Goal: Information Seeking & Learning: Compare options

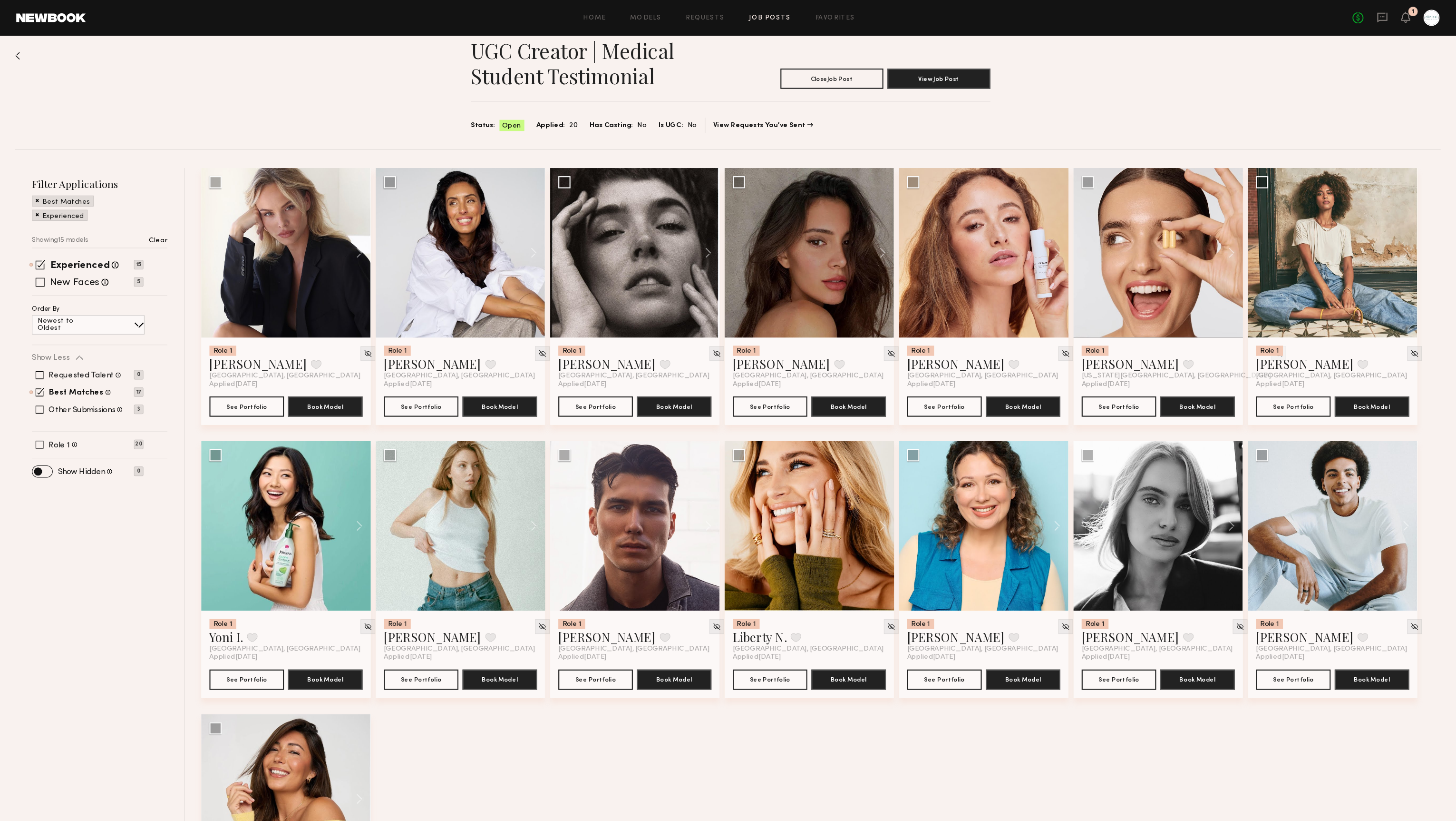
scroll to position [15, 0]
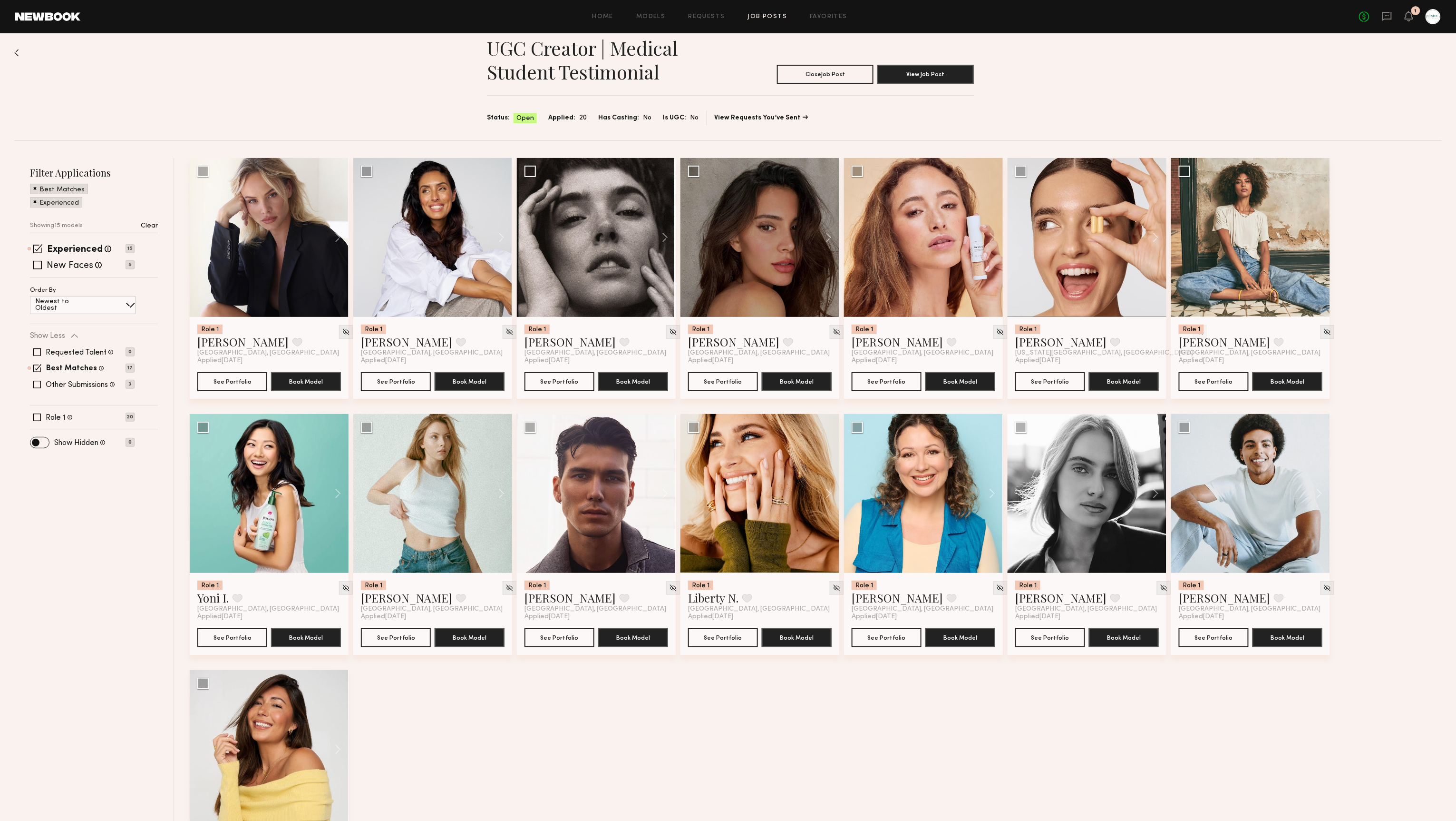
click at [795, 615] on div "Role 1 Klaudia S. Favorite Los Angeles, CA Applied 10/07/2025 See Portfolio Boo…" at bounding box center [818, 542] width 1257 height 768
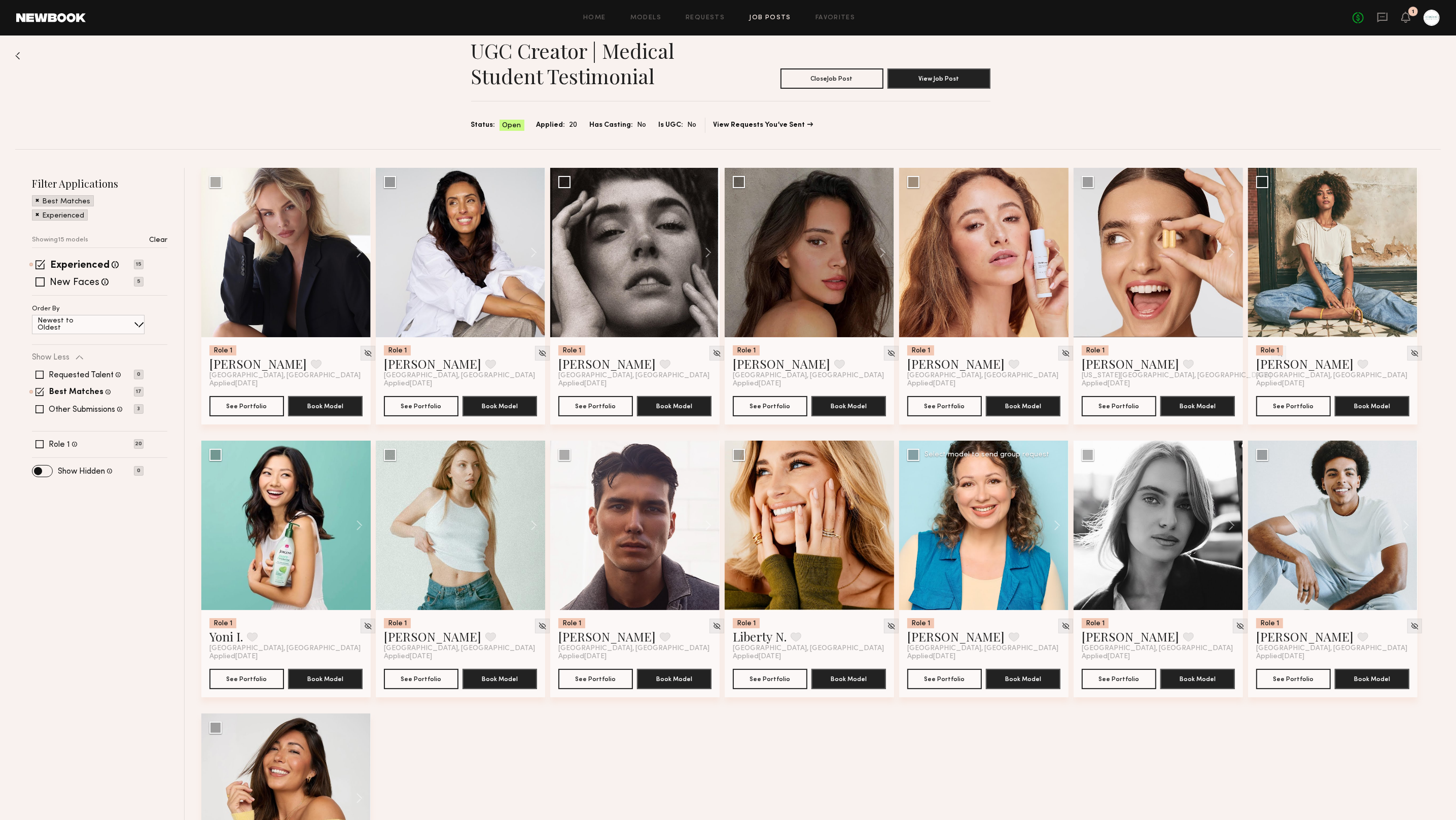
click at [965, 508] on div at bounding box center [983, 525] width 169 height 169
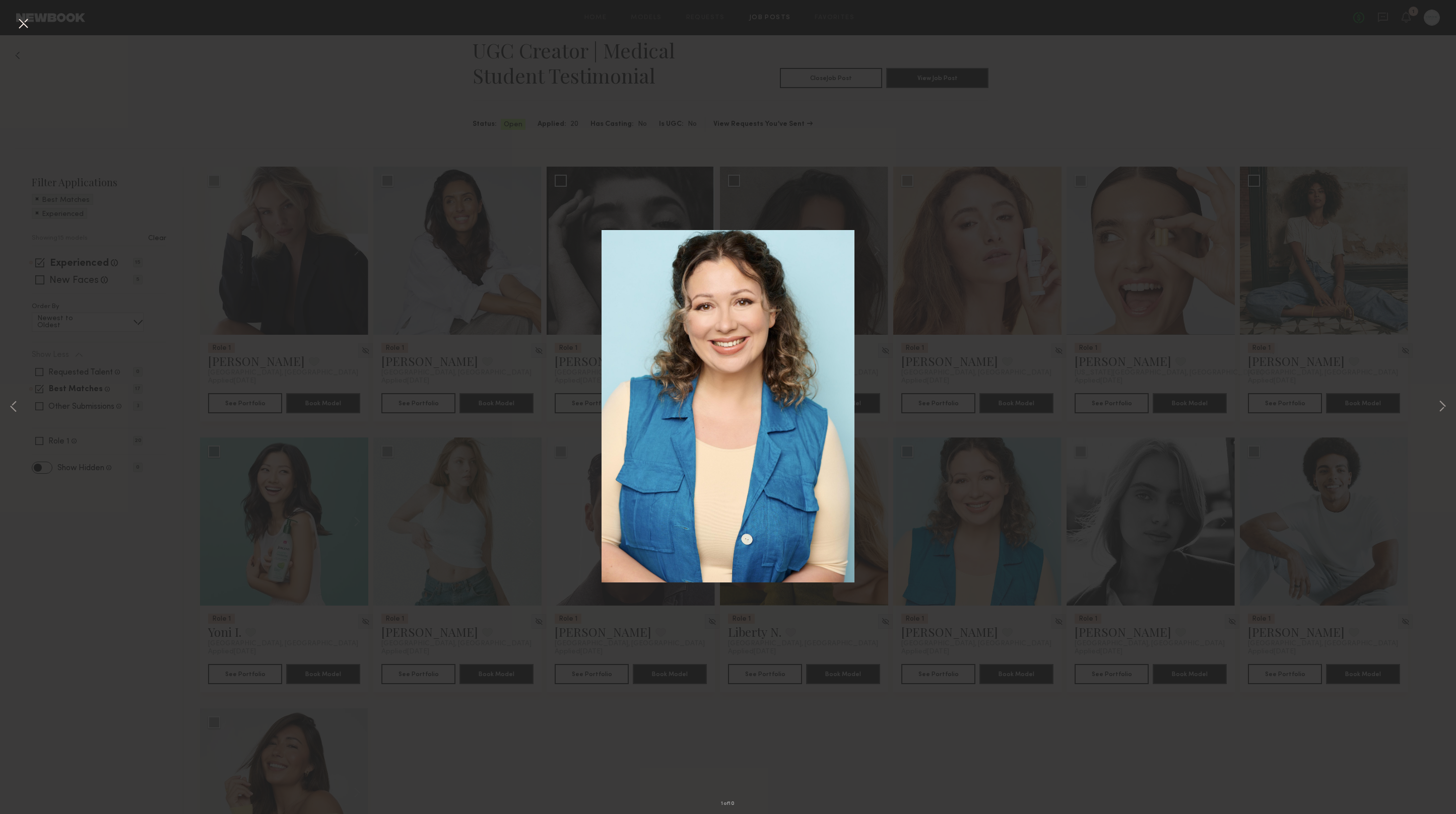
click at [21, 19] on button at bounding box center [23, 25] width 16 height 18
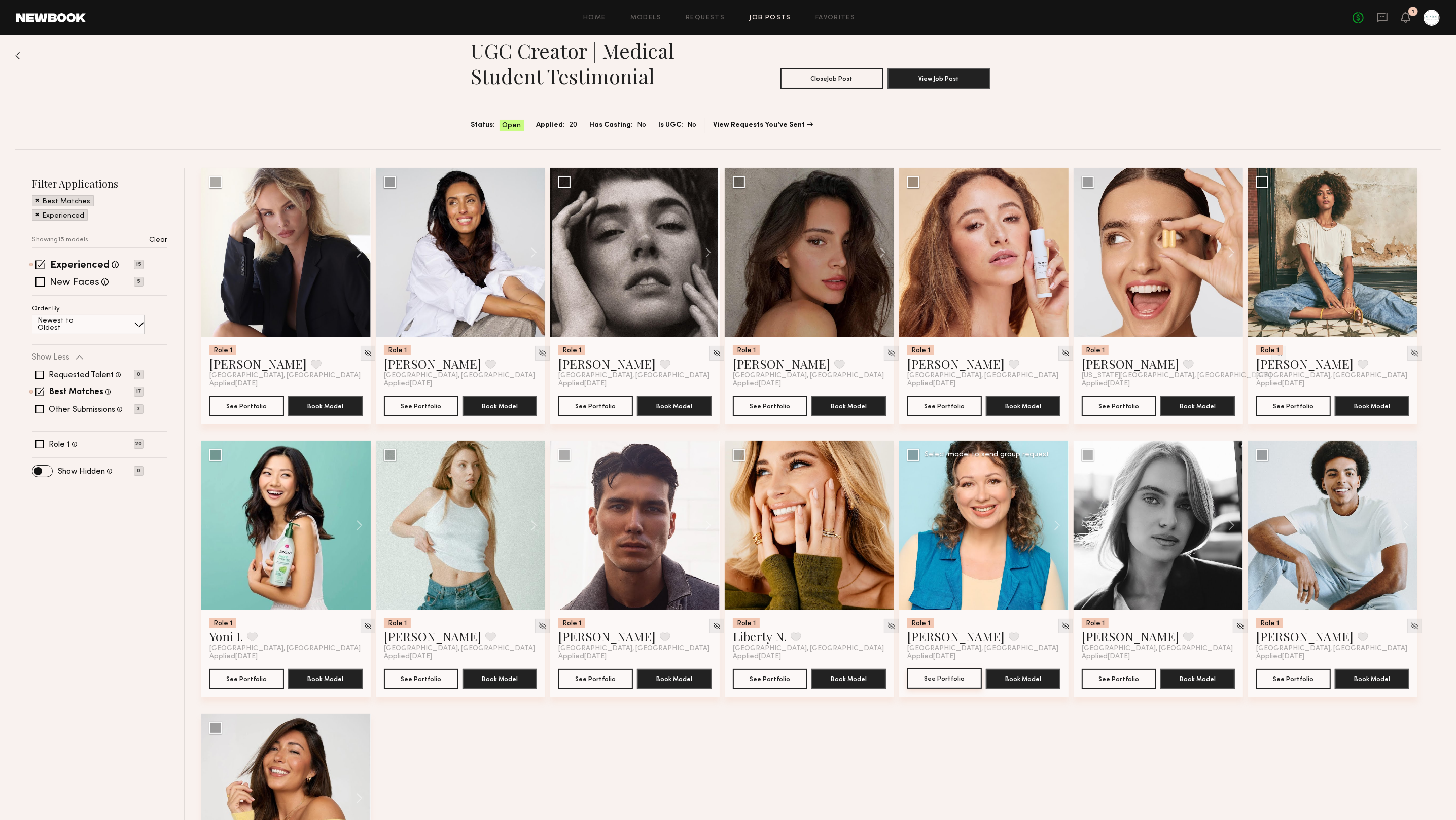
click at [929, 656] on button "See Portfolio" at bounding box center [944, 678] width 74 height 21
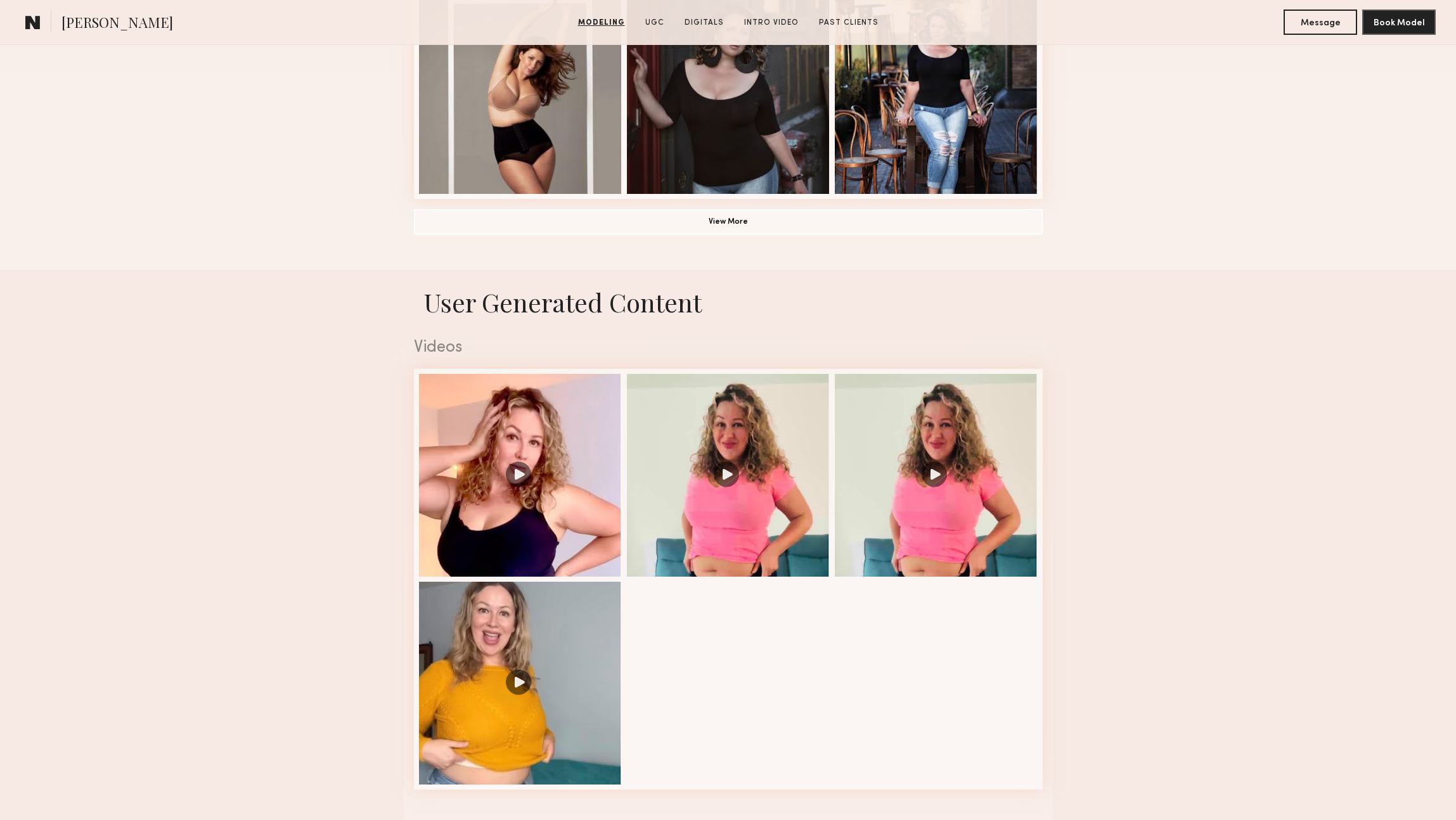
scroll to position [1077, 0]
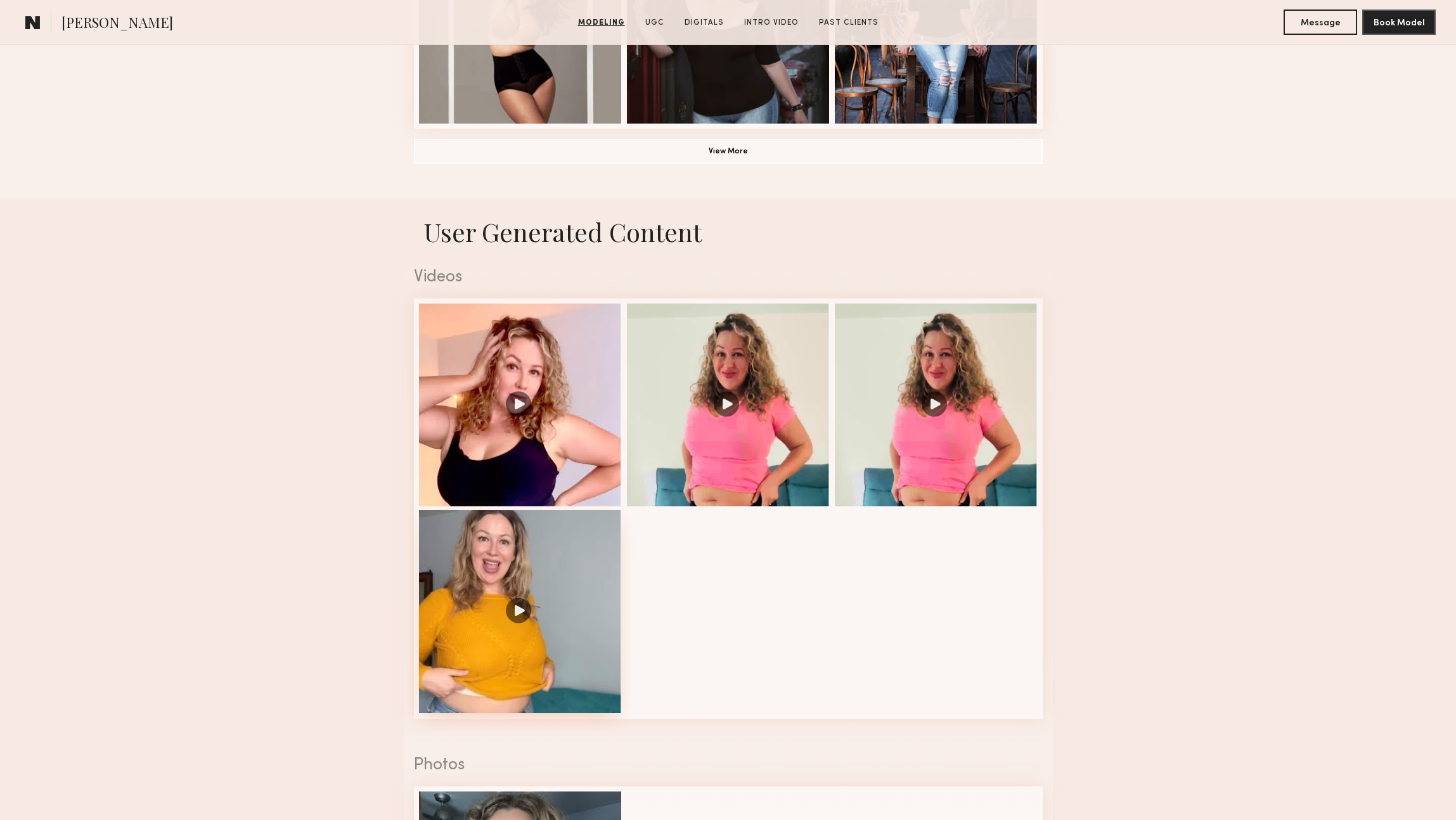
click at [518, 585] on div at bounding box center [520, 611] width 202 height 202
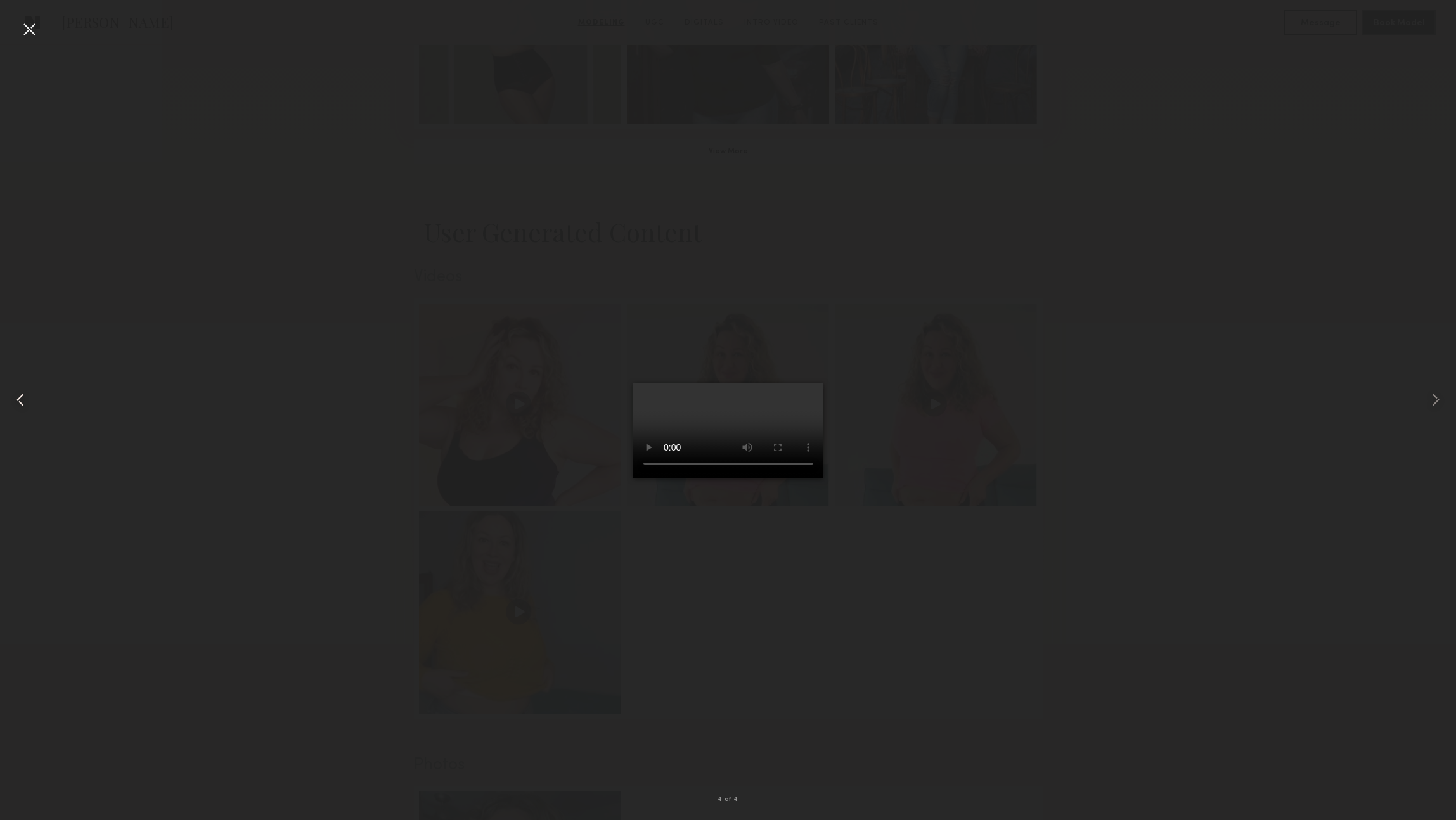
click at [21, 398] on common-icon at bounding box center [19, 399] width 20 height 20
click at [34, 29] on div at bounding box center [29, 29] width 20 height 20
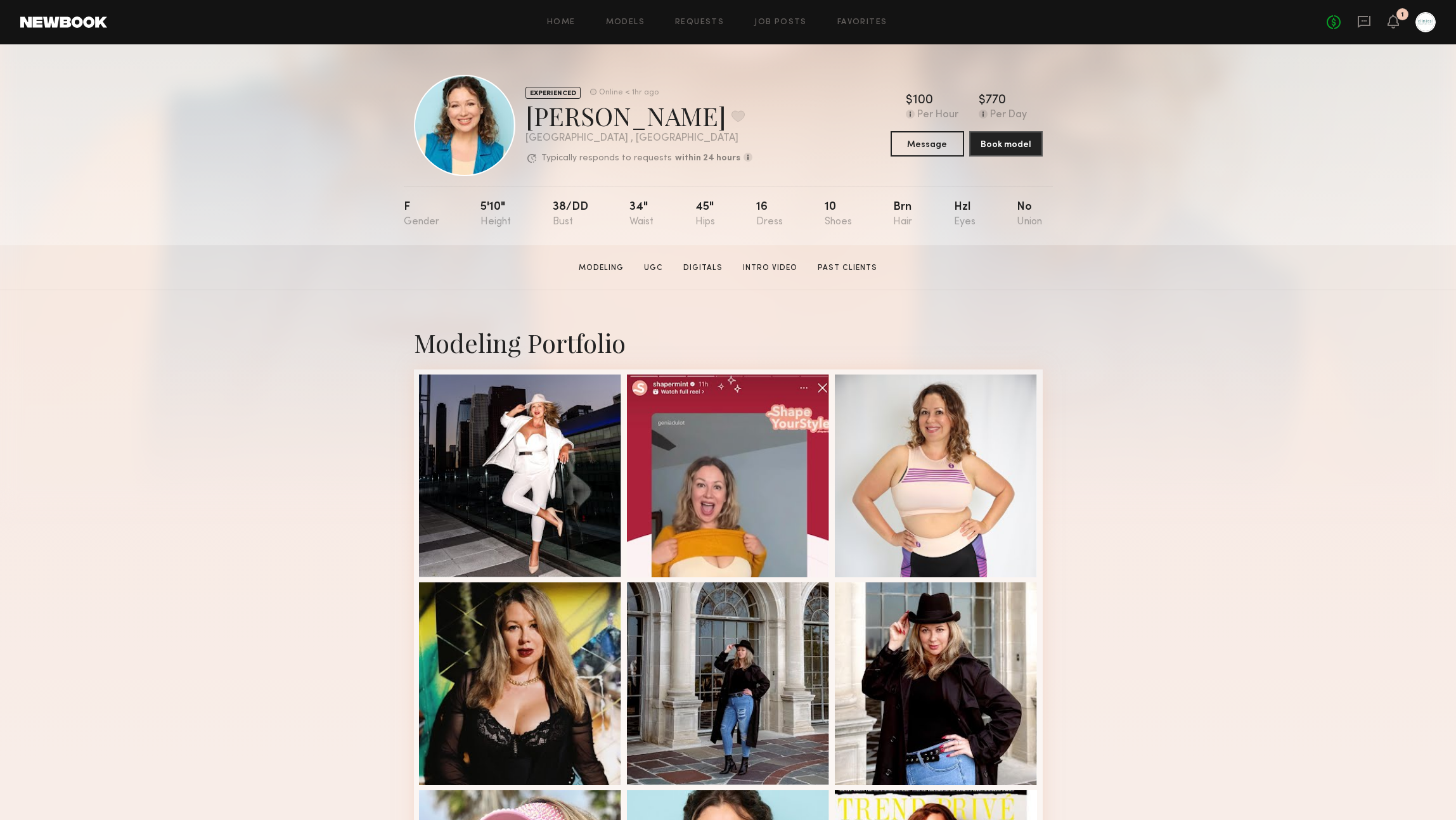
scroll to position [4, 0]
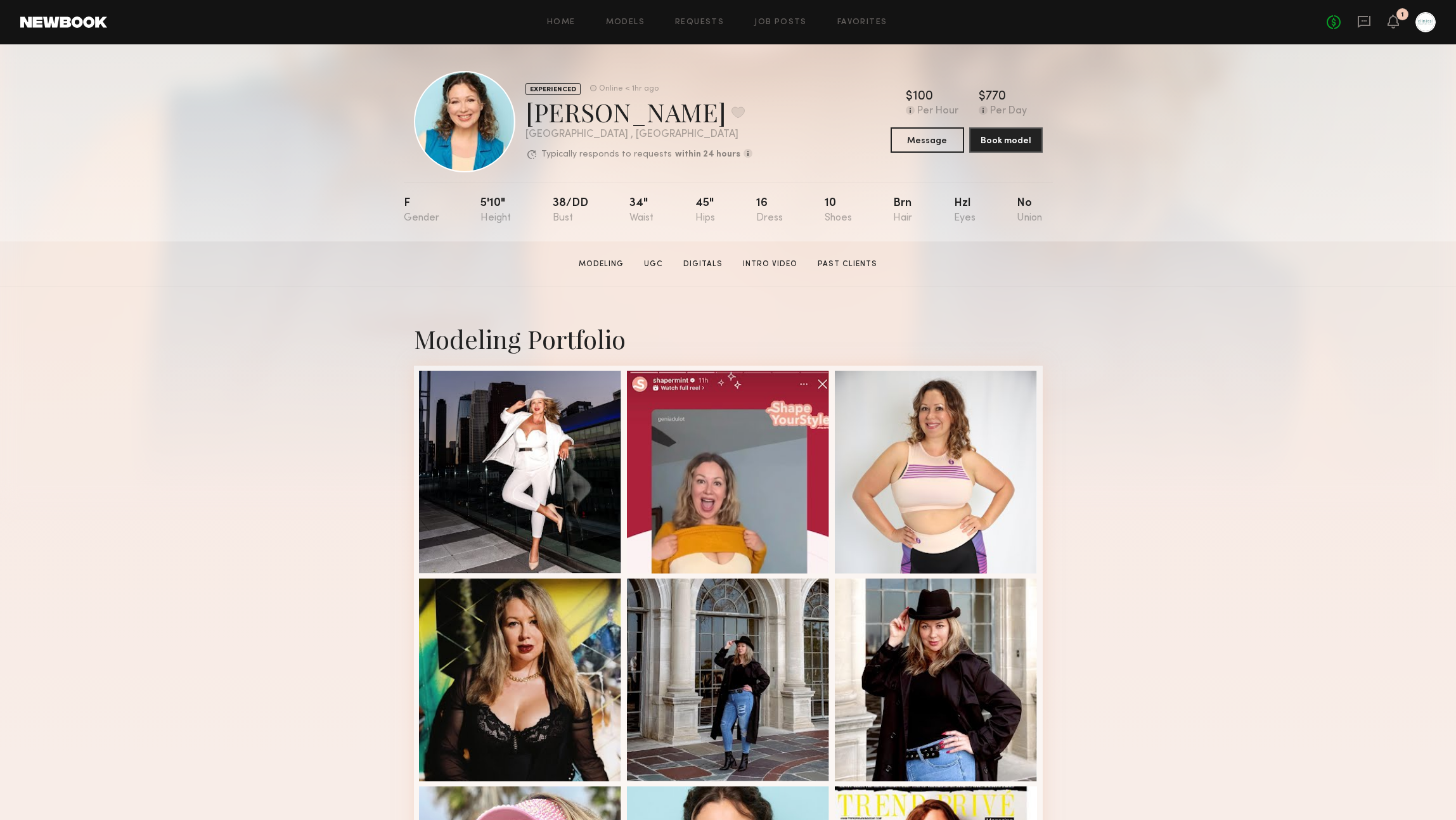
click at [744, 20] on div "Home Models Requests Job Posts Favorites Sign Out" at bounding box center [716, 22] width 1219 height 8
click at [793, 22] on link "Job Posts" at bounding box center [781, 22] width 53 height 8
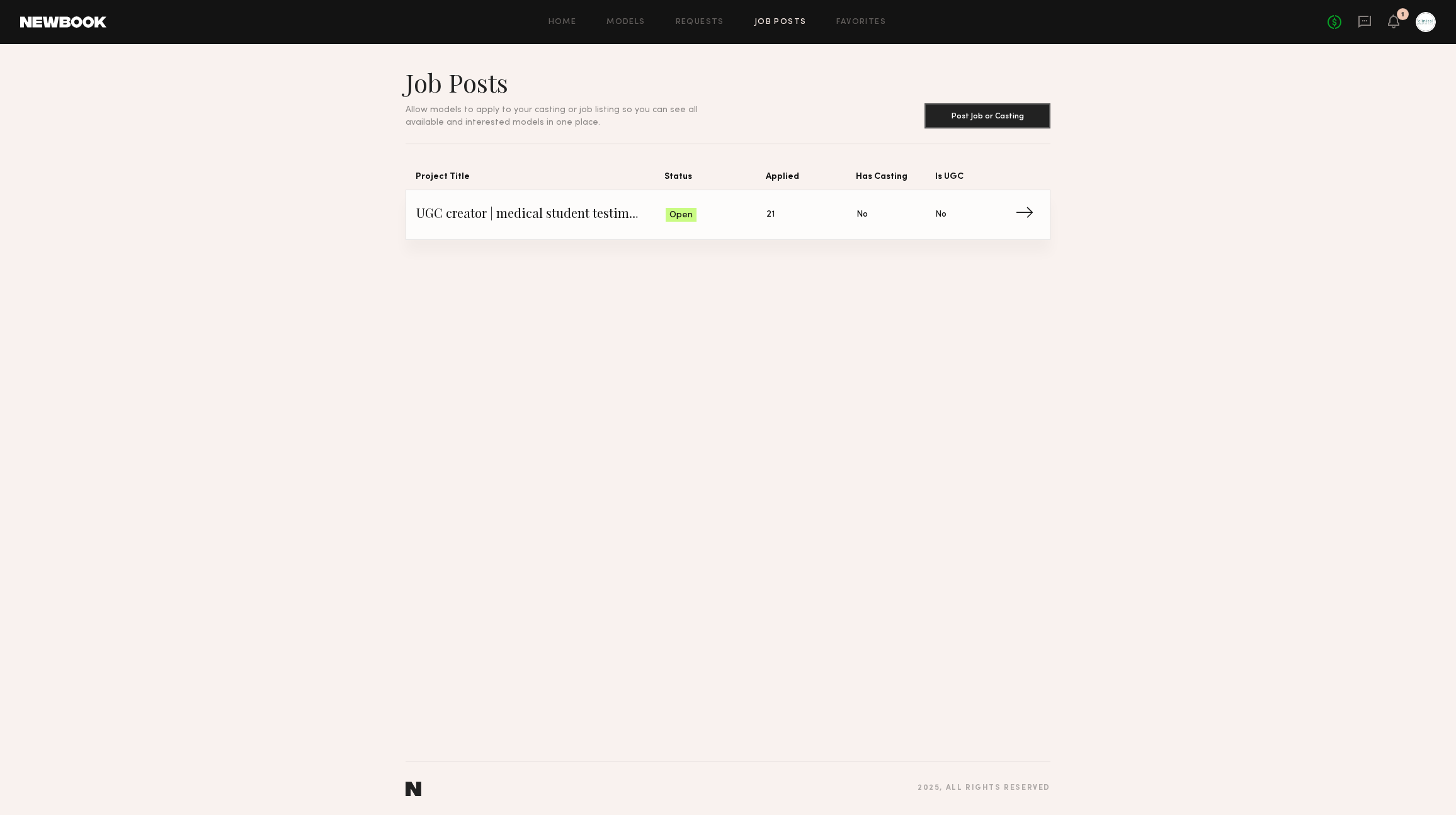
click at [584, 203] on link "UGC creator | medical student testimonial Status: Open Applied: 21 Has Casting:…" at bounding box center [728, 215] width 624 height 49
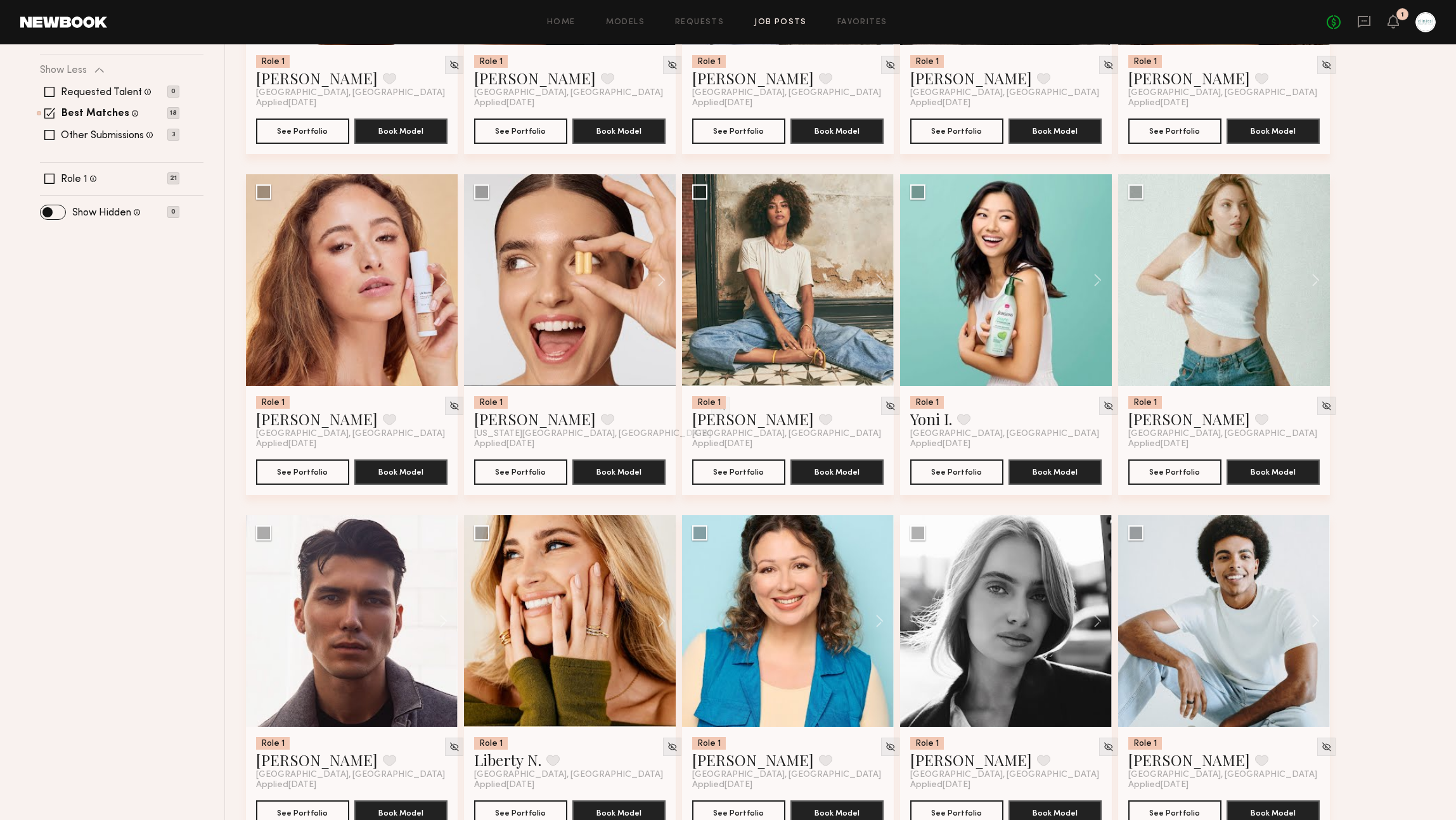
scroll to position [527, 0]
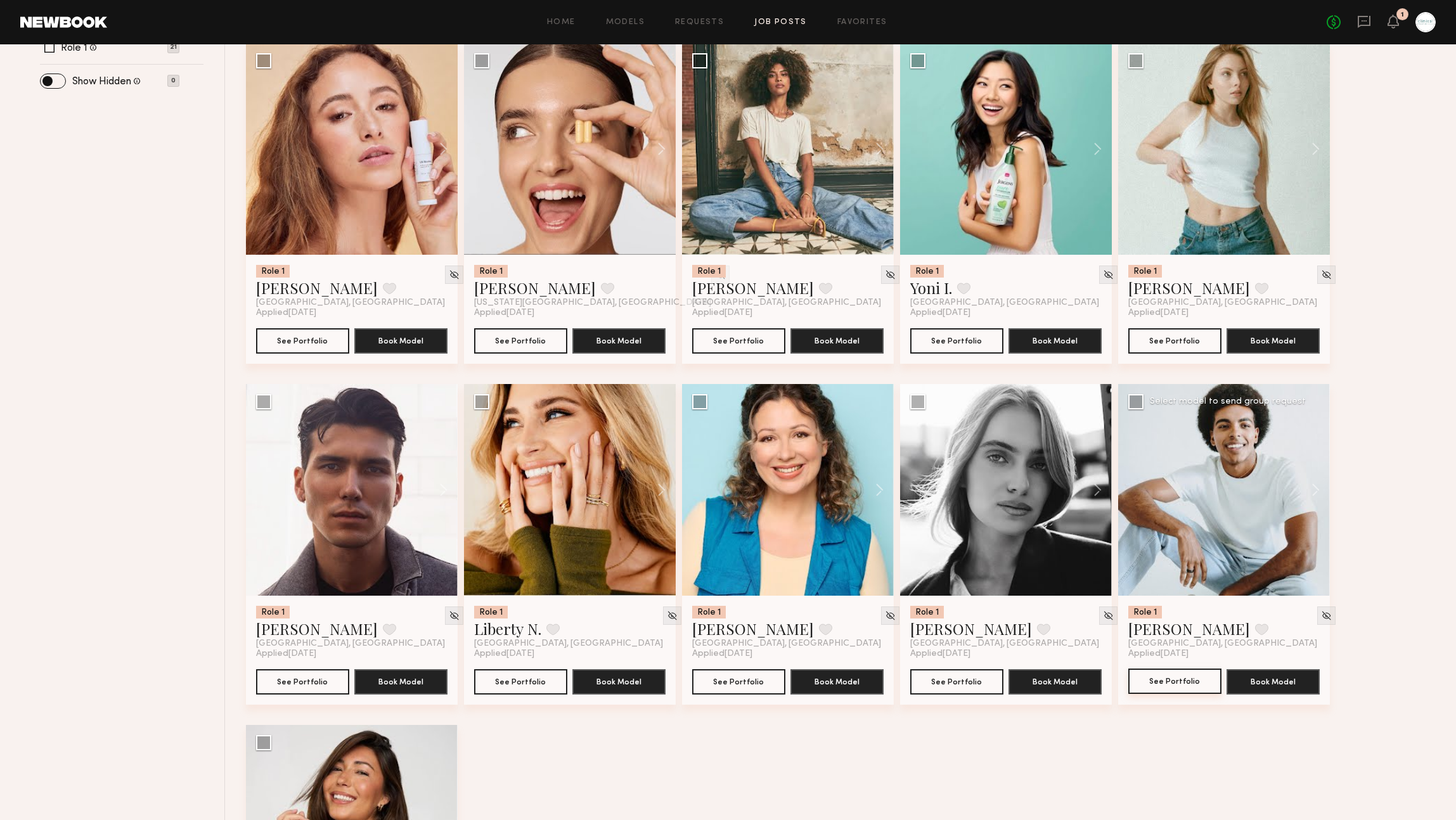
click at [1185, 687] on button "See Portfolio" at bounding box center [1174, 680] width 93 height 26
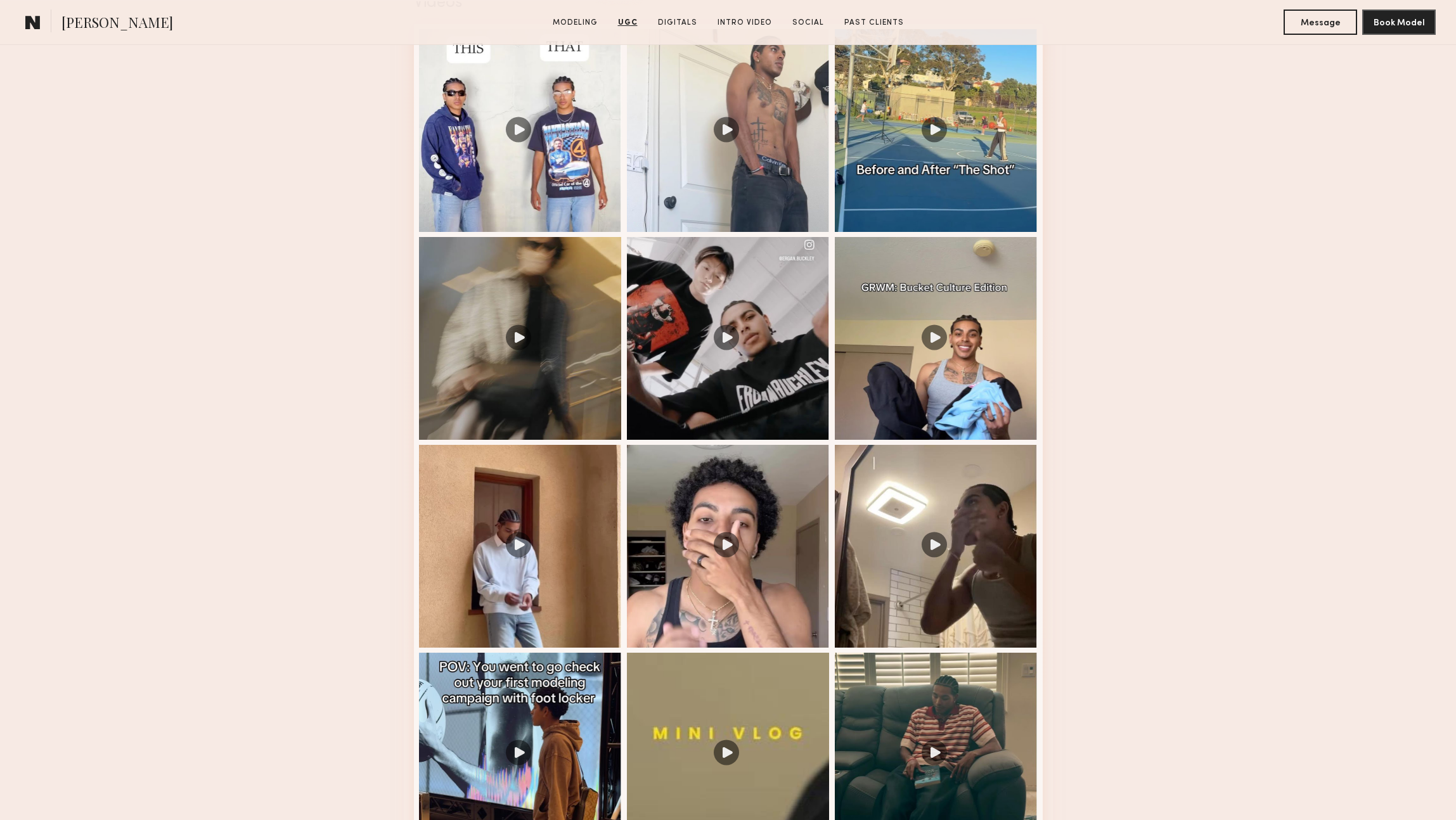
scroll to position [1379, 0]
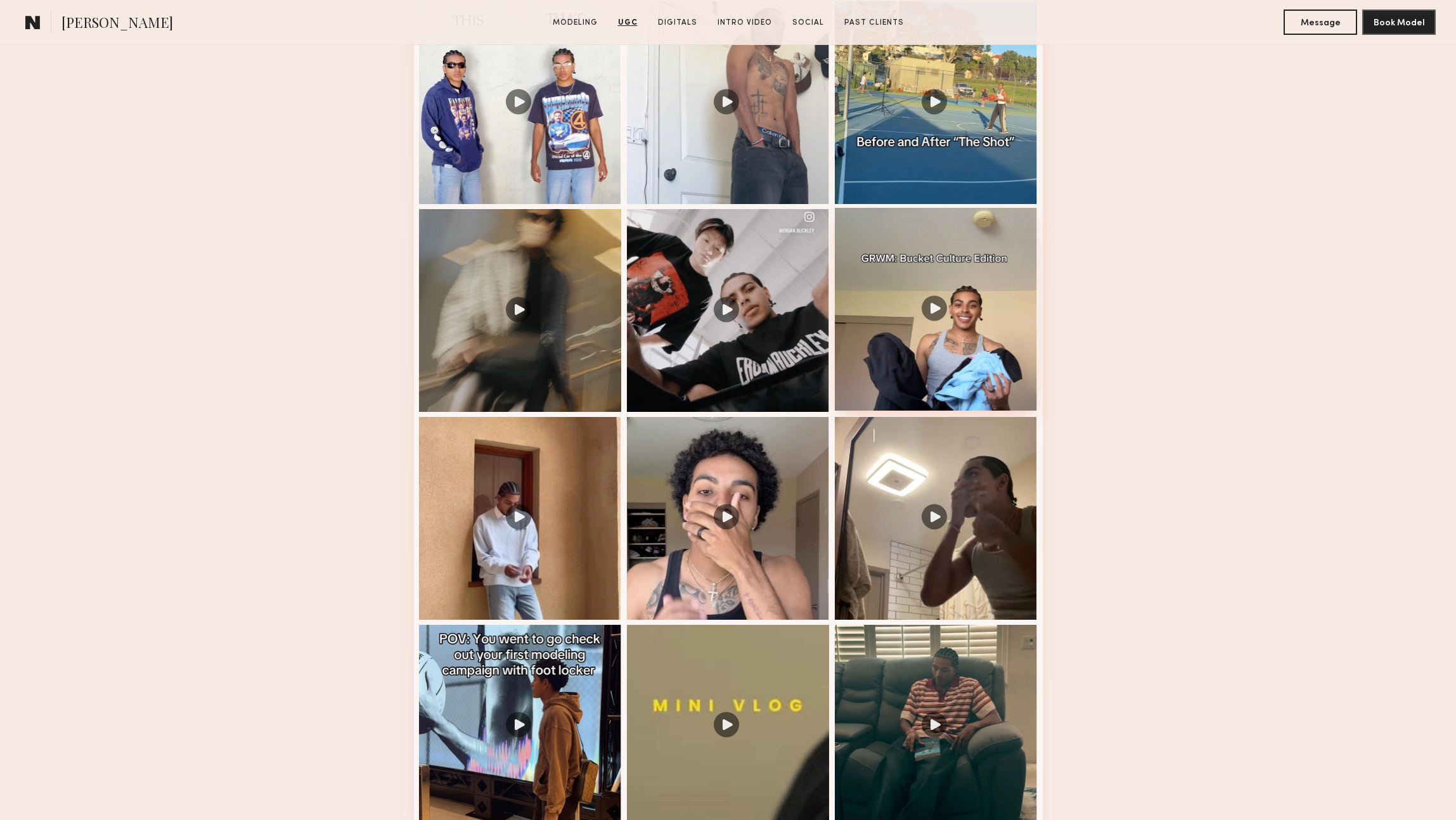
click at [997, 324] on div at bounding box center [935, 308] width 202 height 202
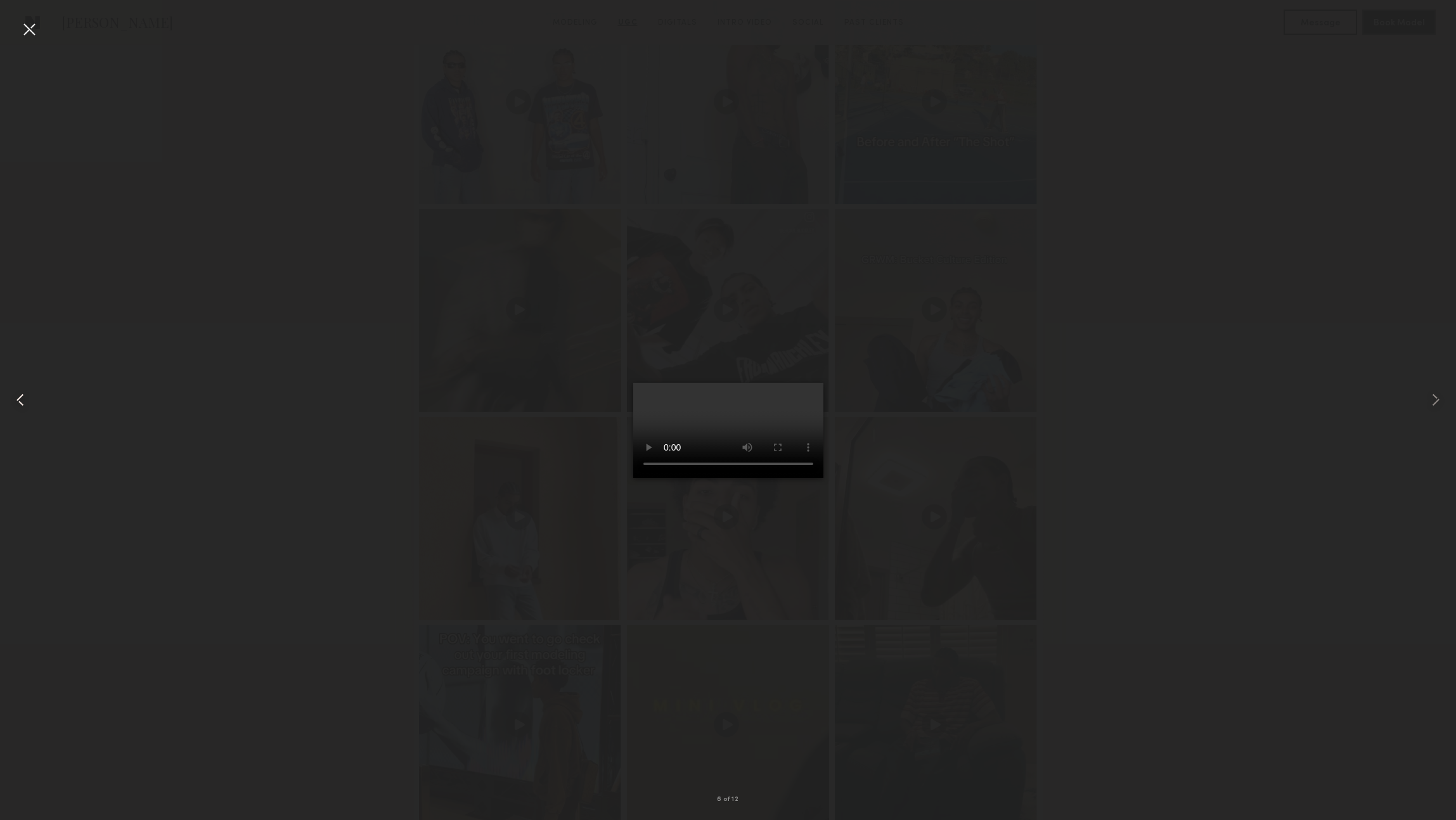
click at [39, 25] on div at bounding box center [29, 399] width 58 height 759
click at [39, 26] on div at bounding box center [29, 29] width 20 height 20
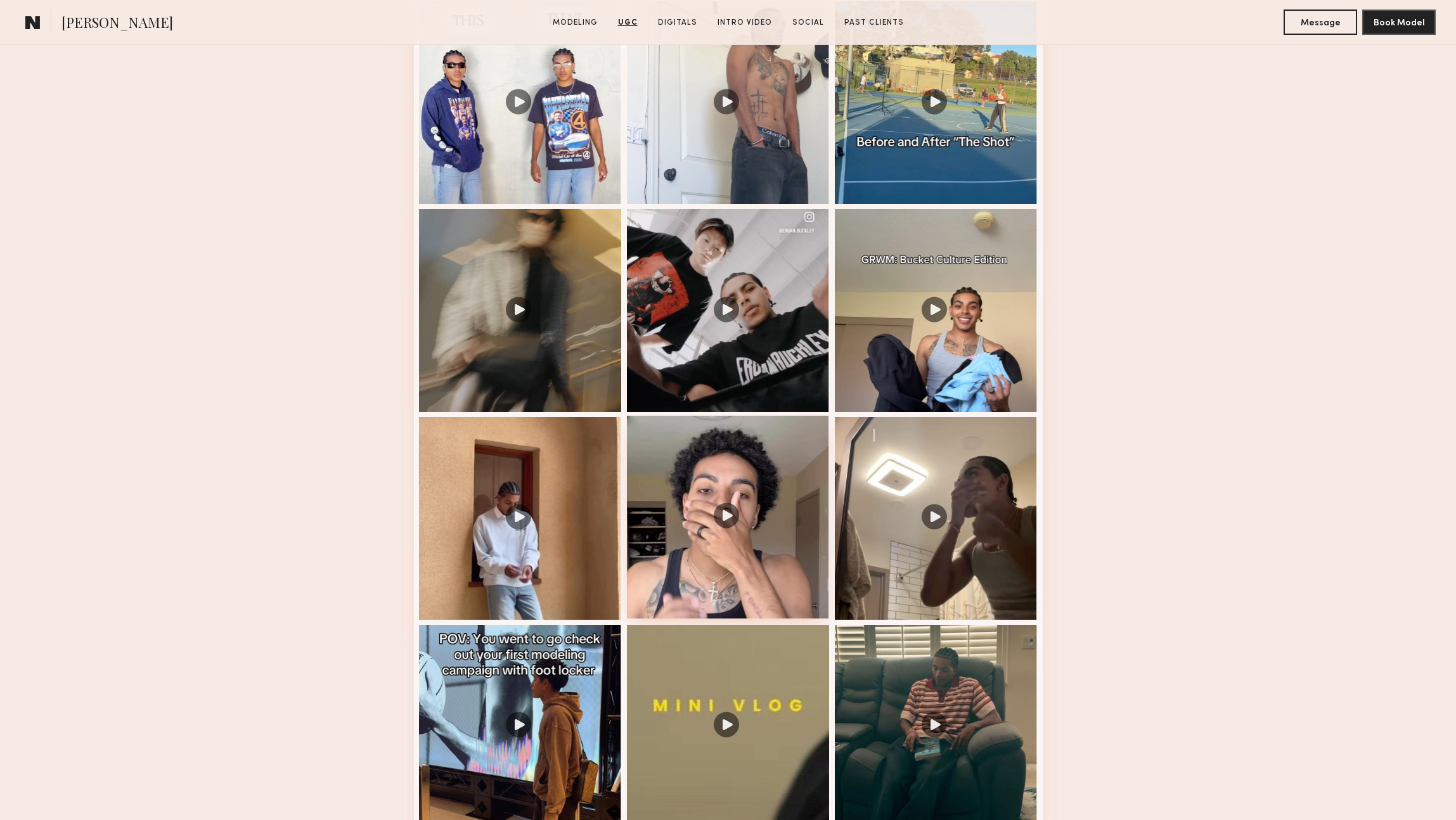
click at [760, 525] on div at bounding box center [728, 516] width 202 height 202
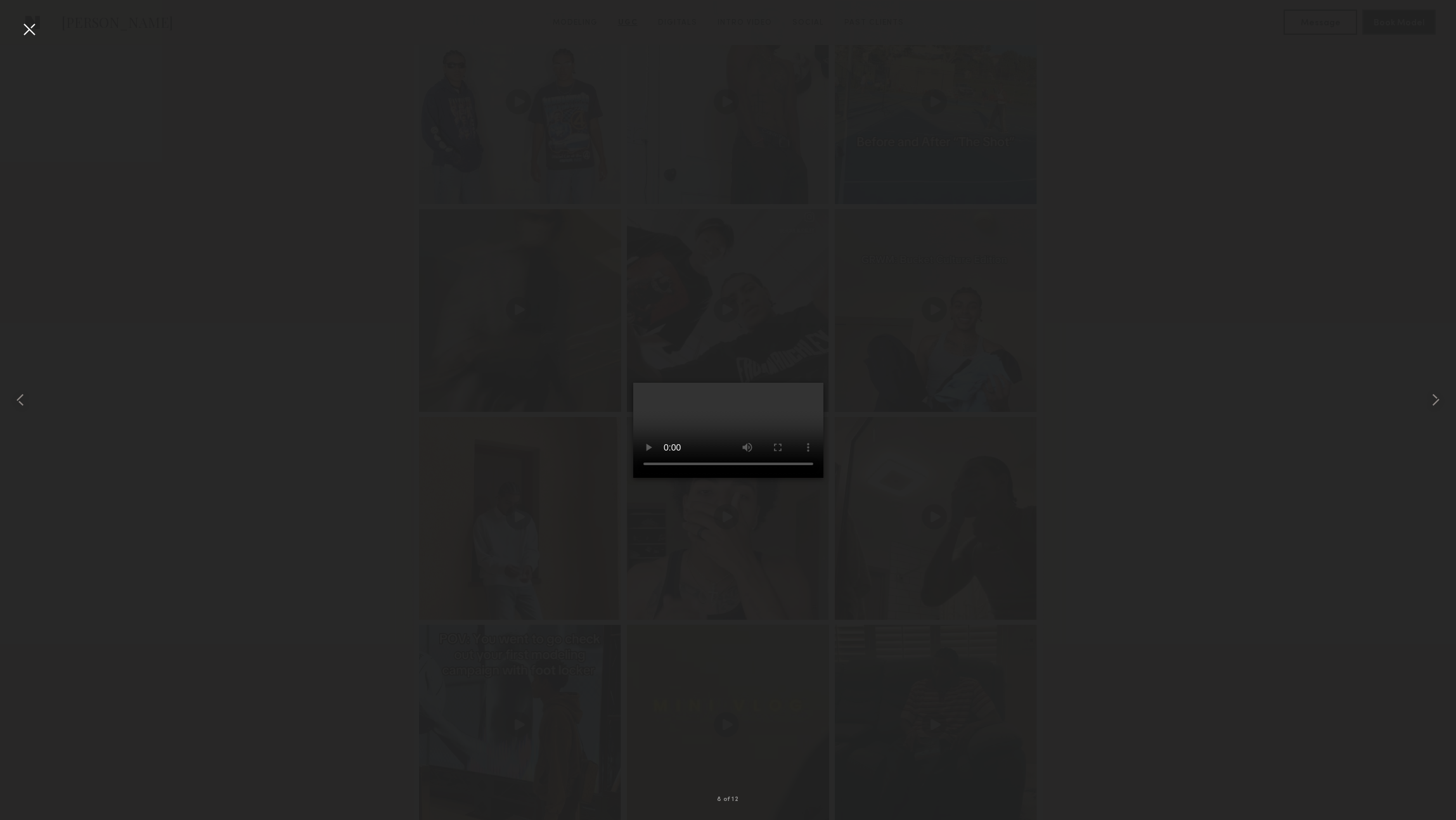
click at [27, 23] on div at bounding box center [29, 29] width 20 height 20
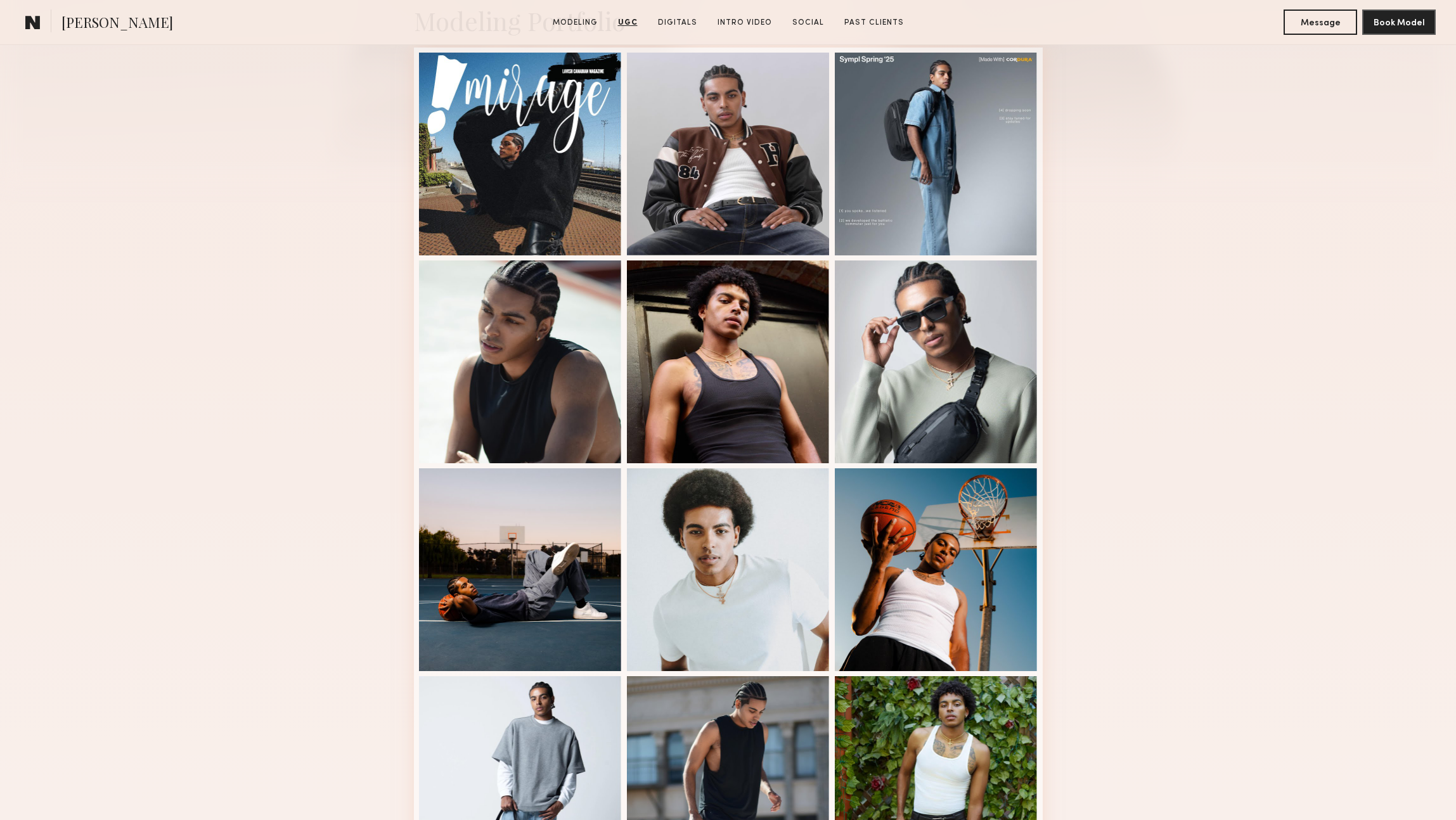
scroll to position [0, 0]
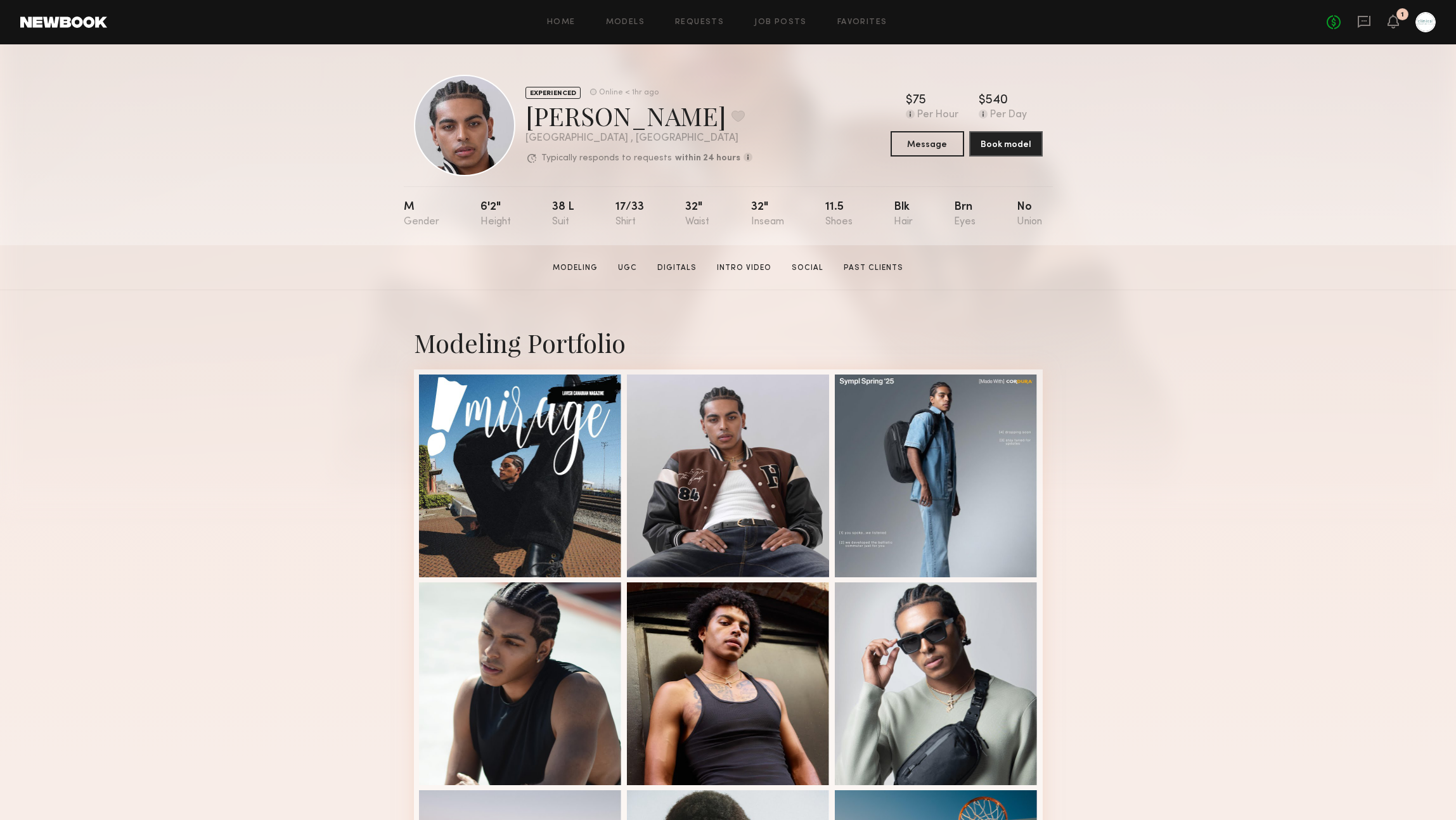
click at [629, 16] on div "Home Models Requests Job Posts Favorites Sign Out No fees up to $5,000 1" at bounding box center [771, 22] width 1329 height 20
click at [628, 19] on link "Models" at bounding box center [625, 22] width 39 height 8
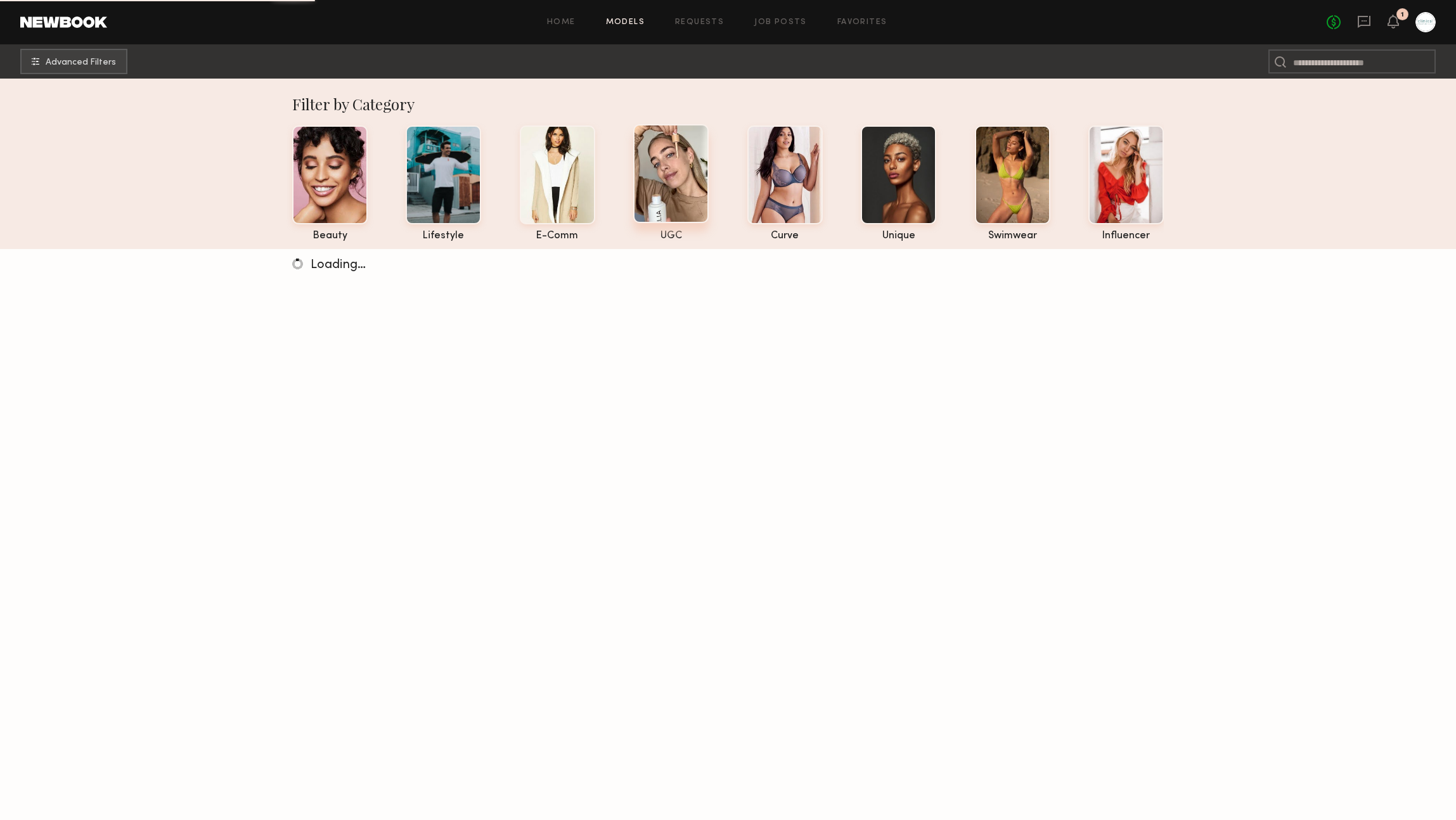
click at [673, 165] on div at bounding box center [670, 174] width 75 height 99
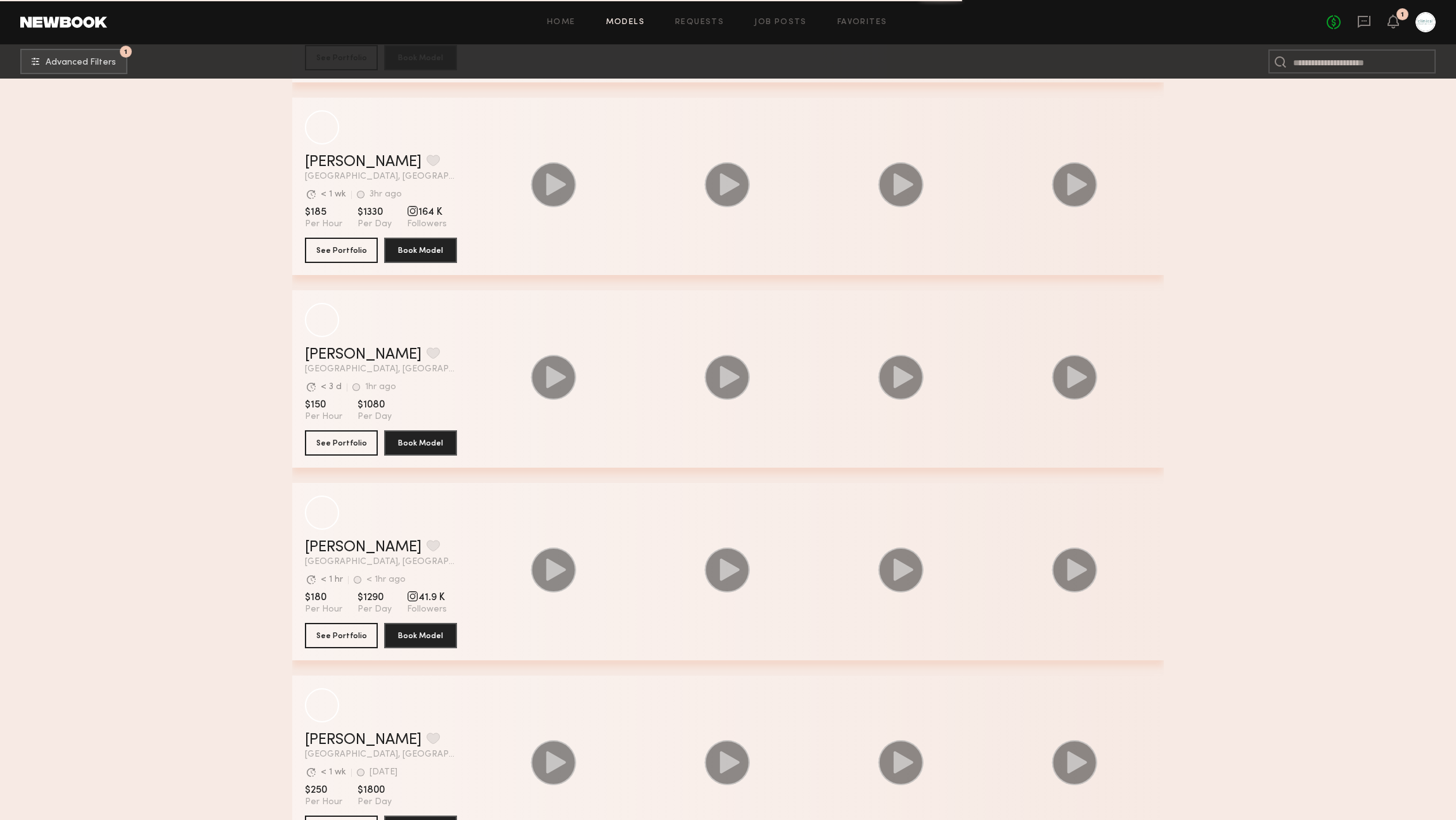
scroll to position [4059, 0]
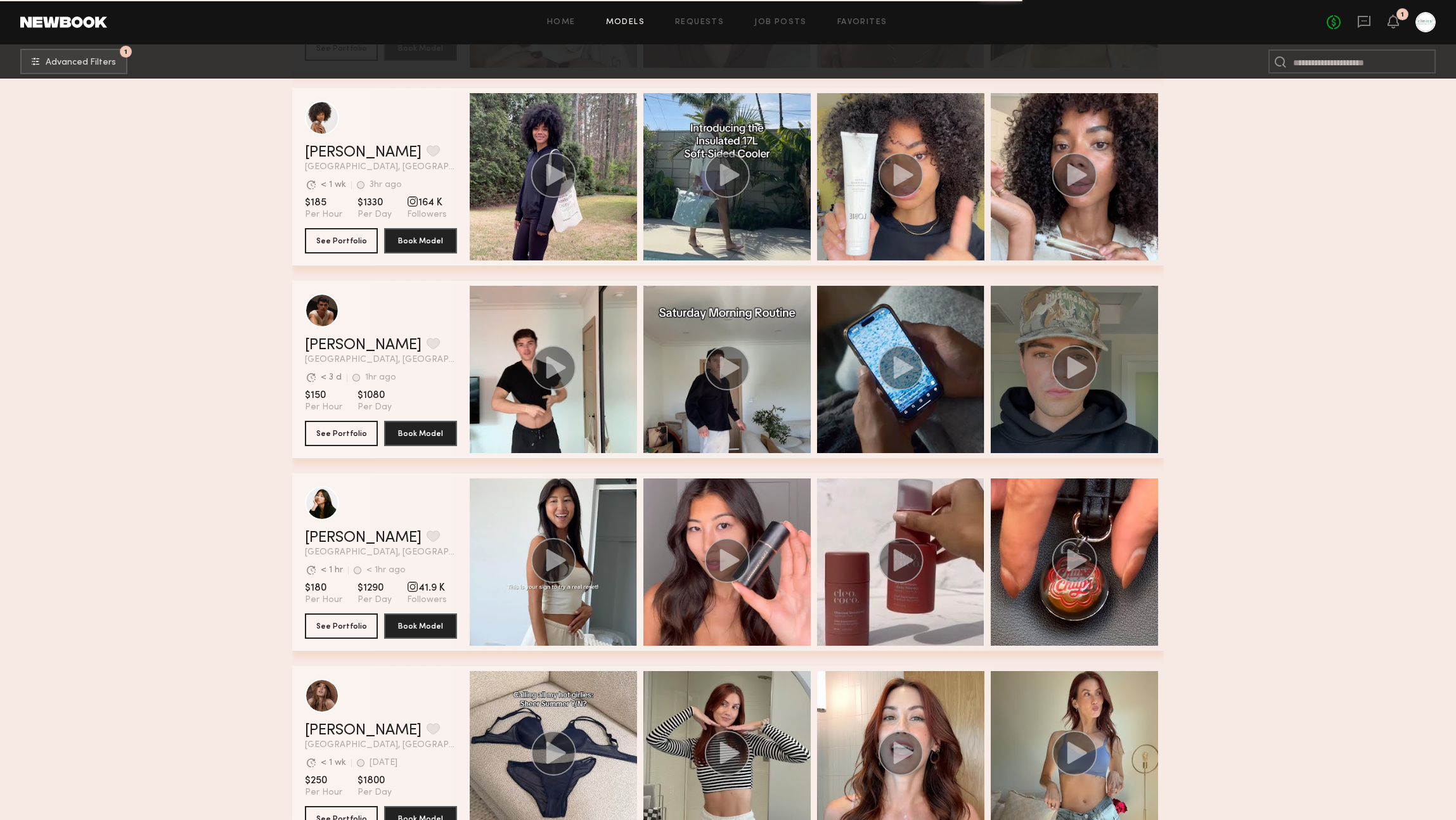
click at [1041, 381] on div "grid" at bounding box center [1073, 368] width 167 height 167
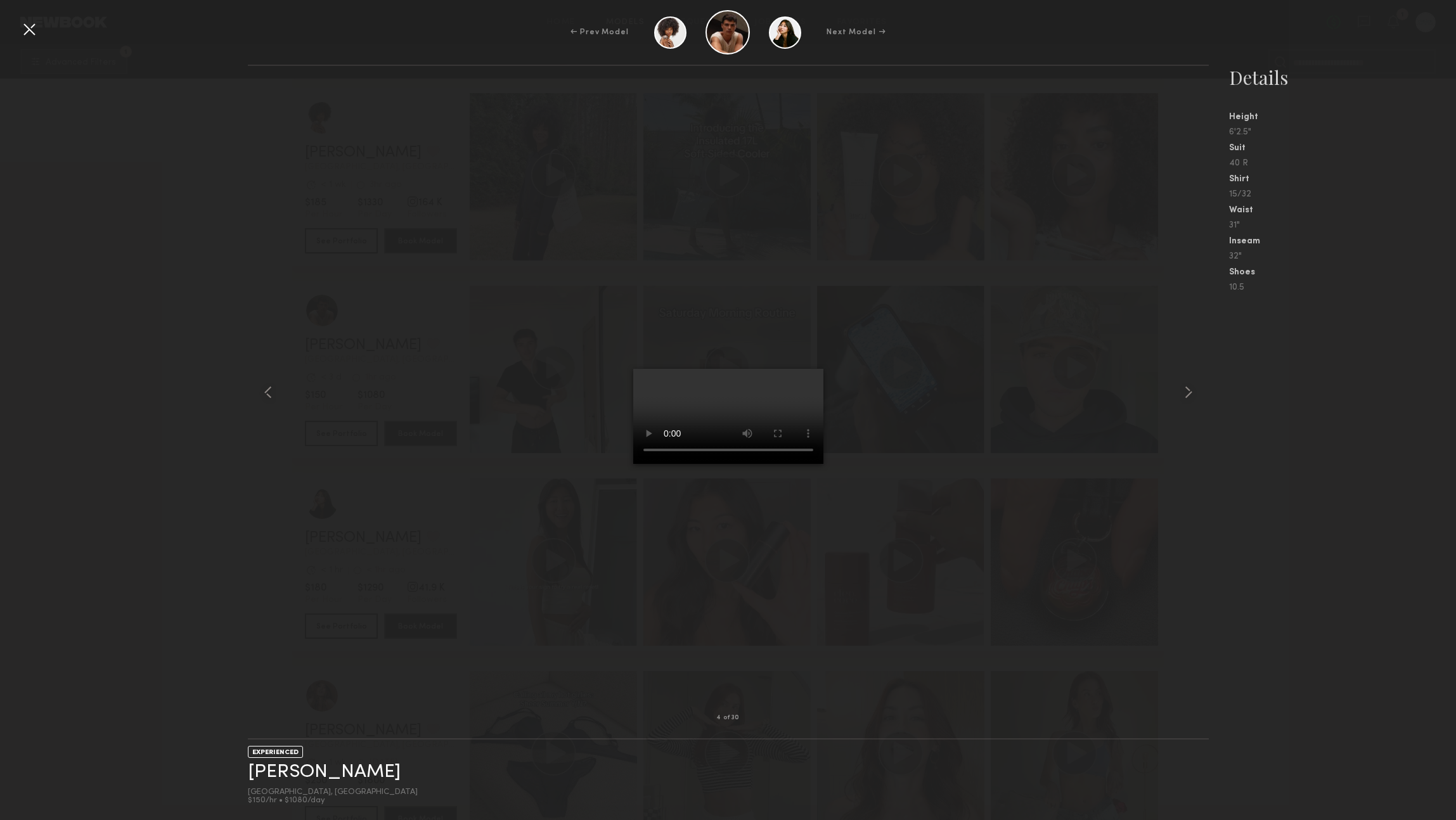
click at [37, 34] on div at bounding box center [29, 29] width 20 height 20
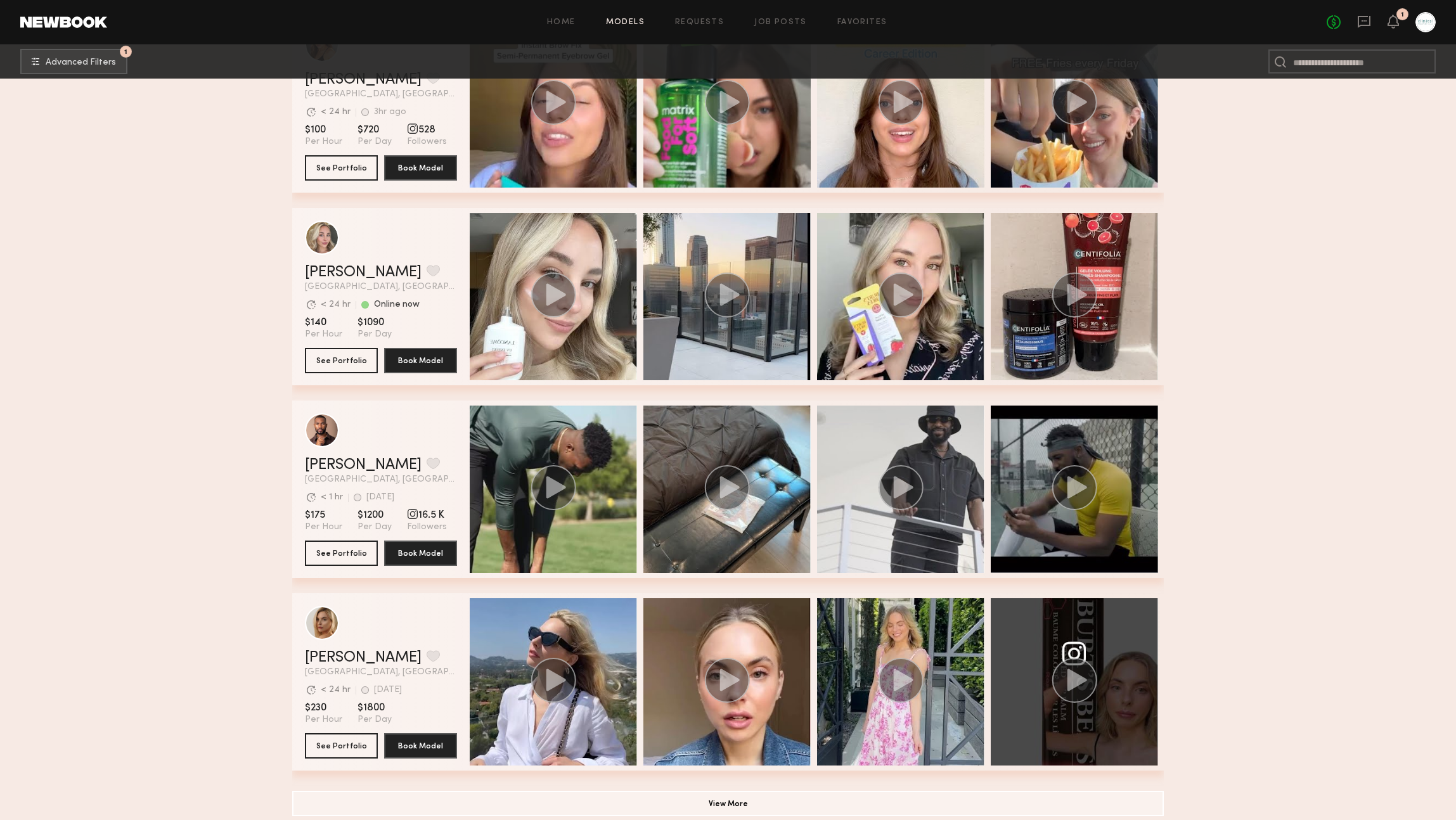
scroll to position [6454, 0]
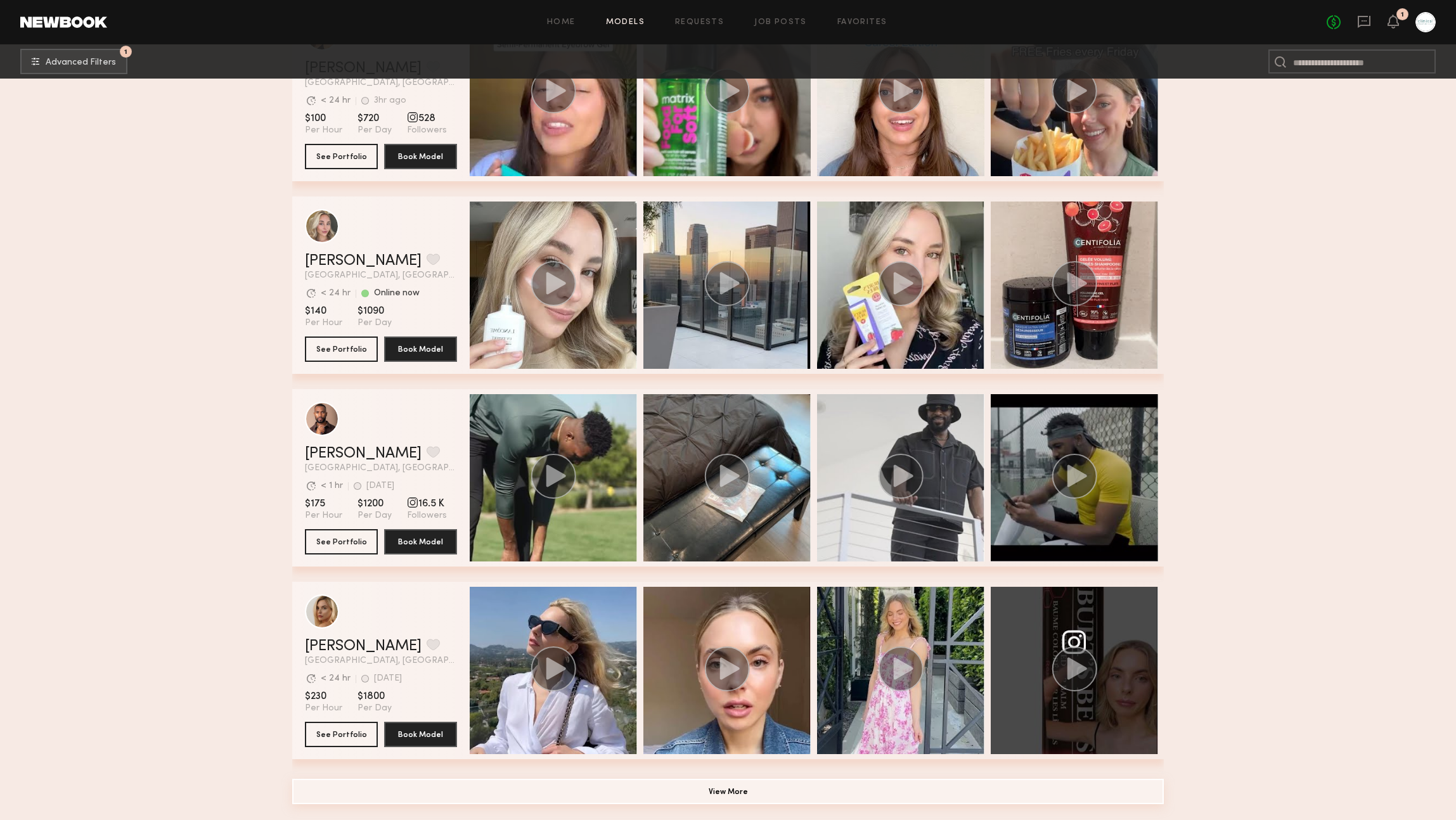
click at [644, 791] on button "View More" at bounding box center [728, 791] width 872 height 26
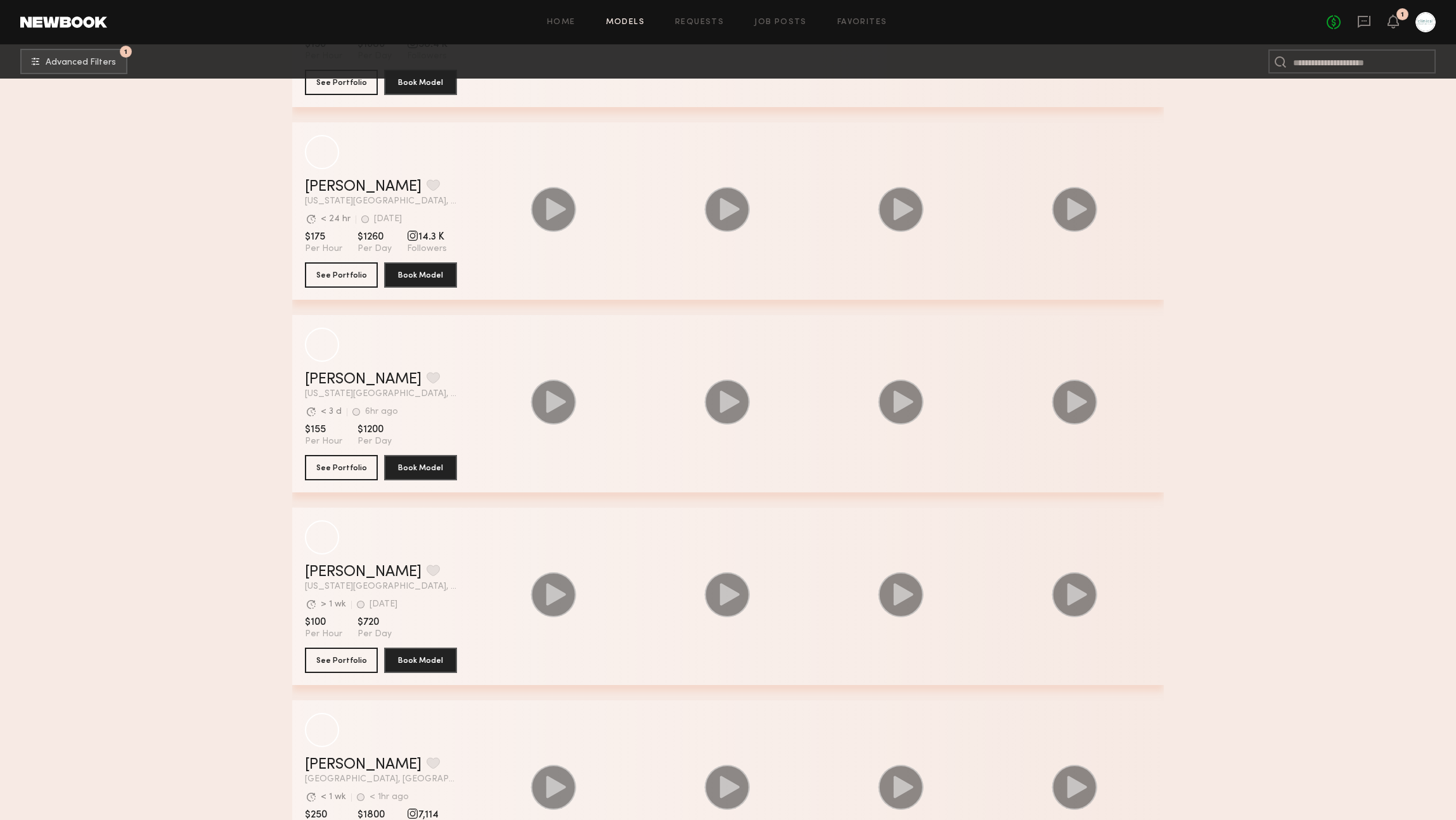
scroll to position [2598, 0]
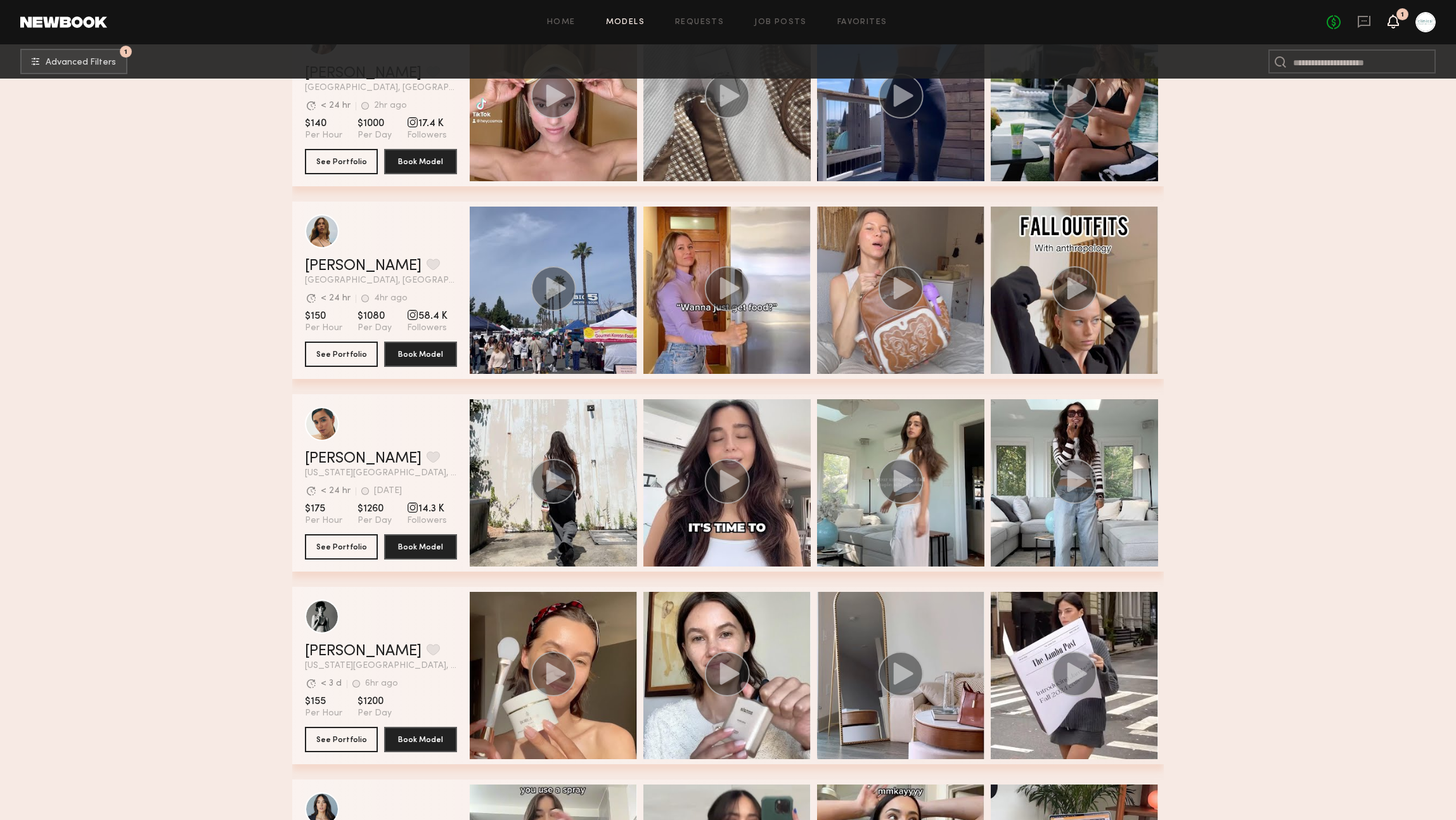
click at [1394, 26] on icon at bounding box center [1392, 21] width 10 height 9
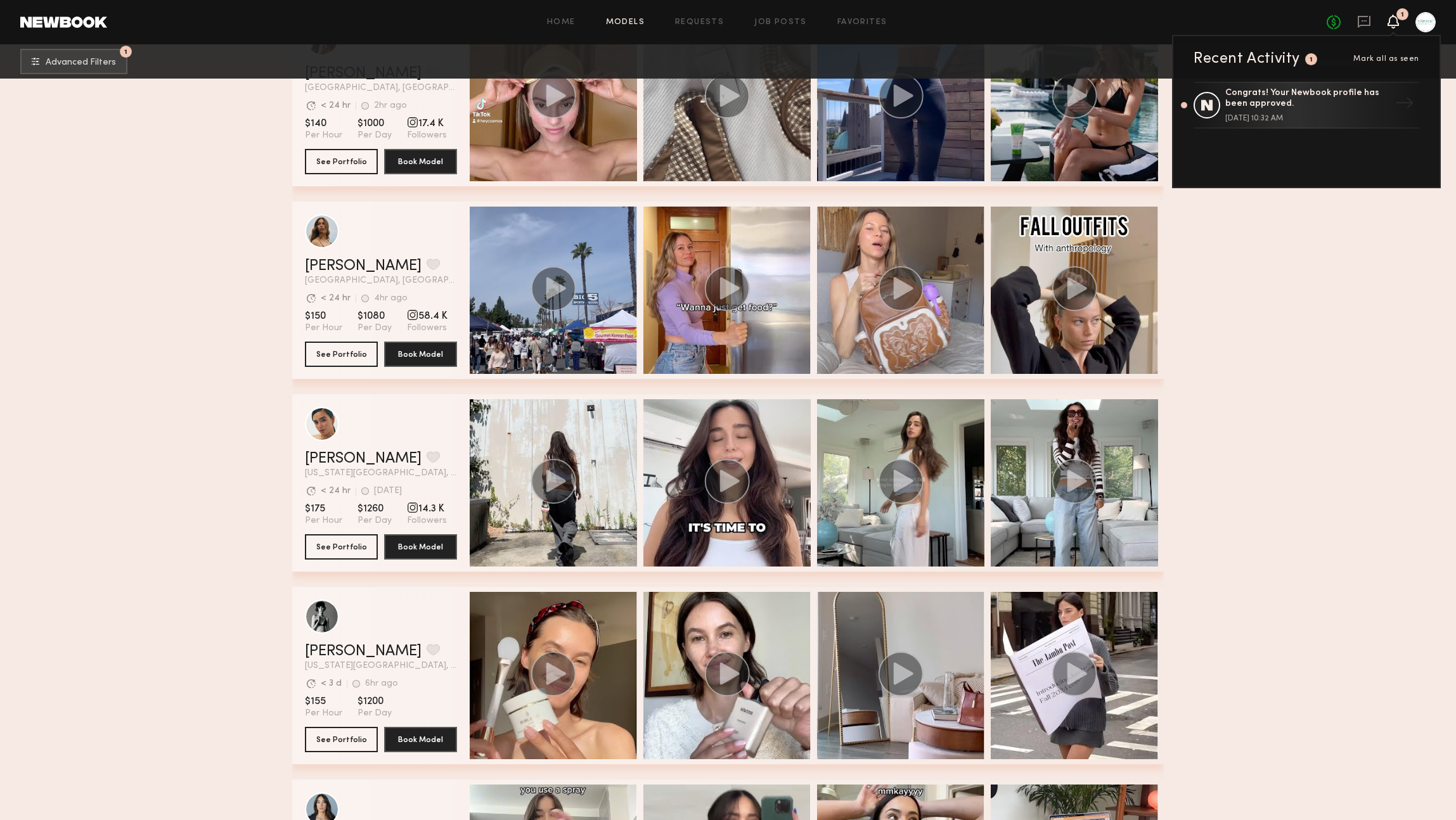
click at [827, 26] on div "Home Models Requests Job Posts Favorites Sign Out No fees up to $5,000 1 Recent…" at bounding box center [771, 22] width 1329 height 20
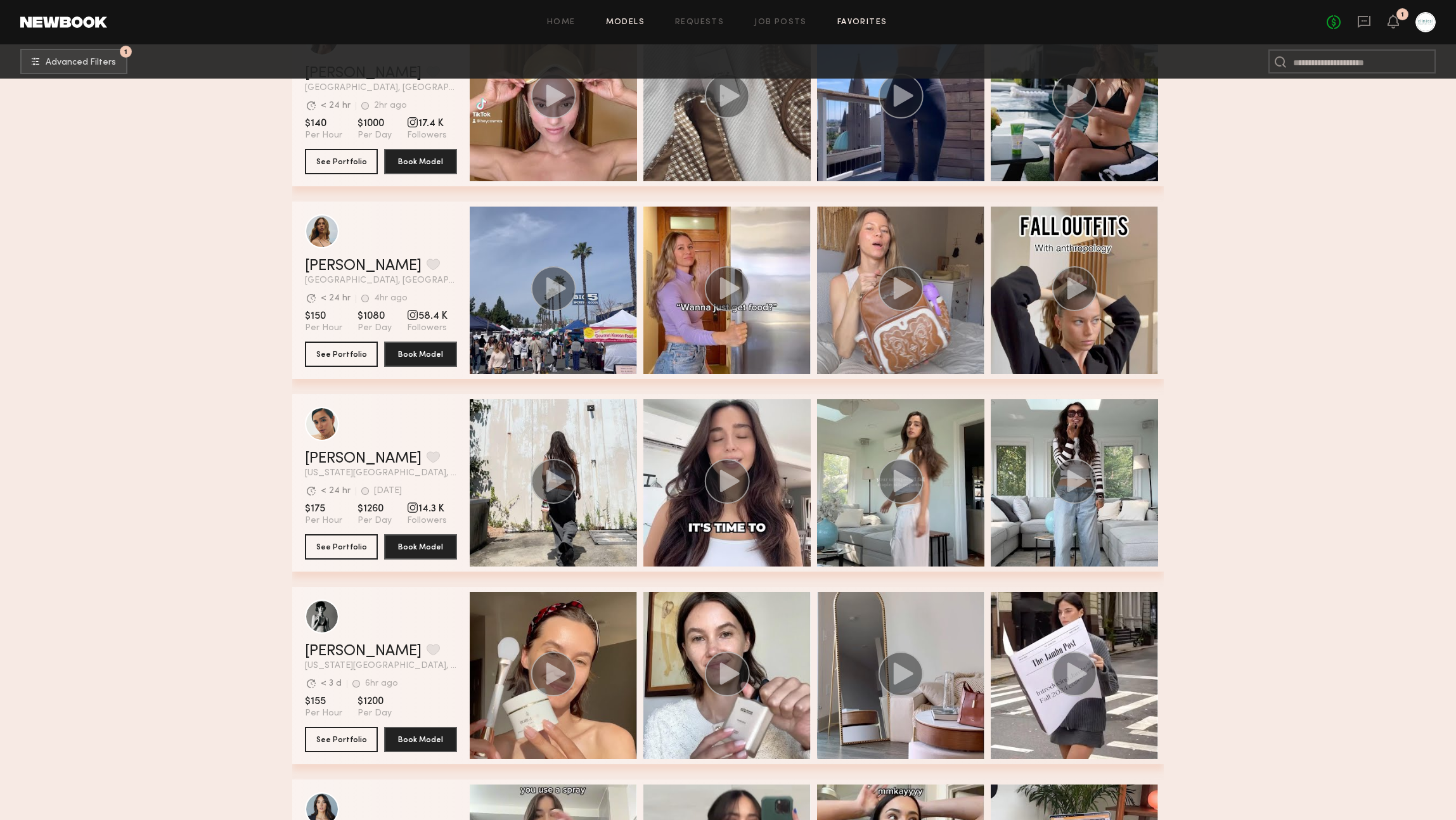
click at [850, 19] on link "Favorites" at bounding box center [862, 22] width 50 height 8
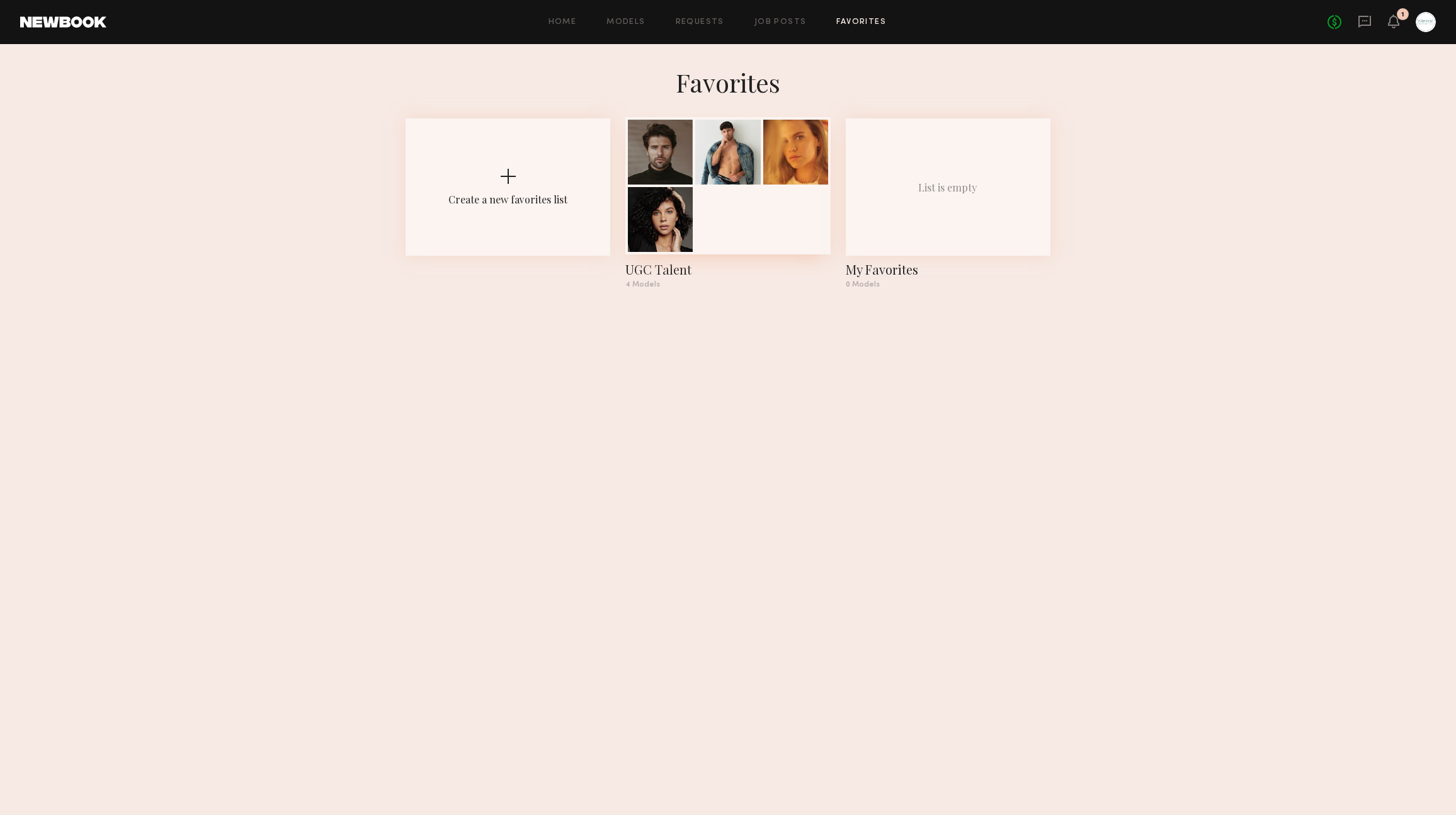
click at [740, 222] on div at bounding box center [728, 185] width 205 height 137
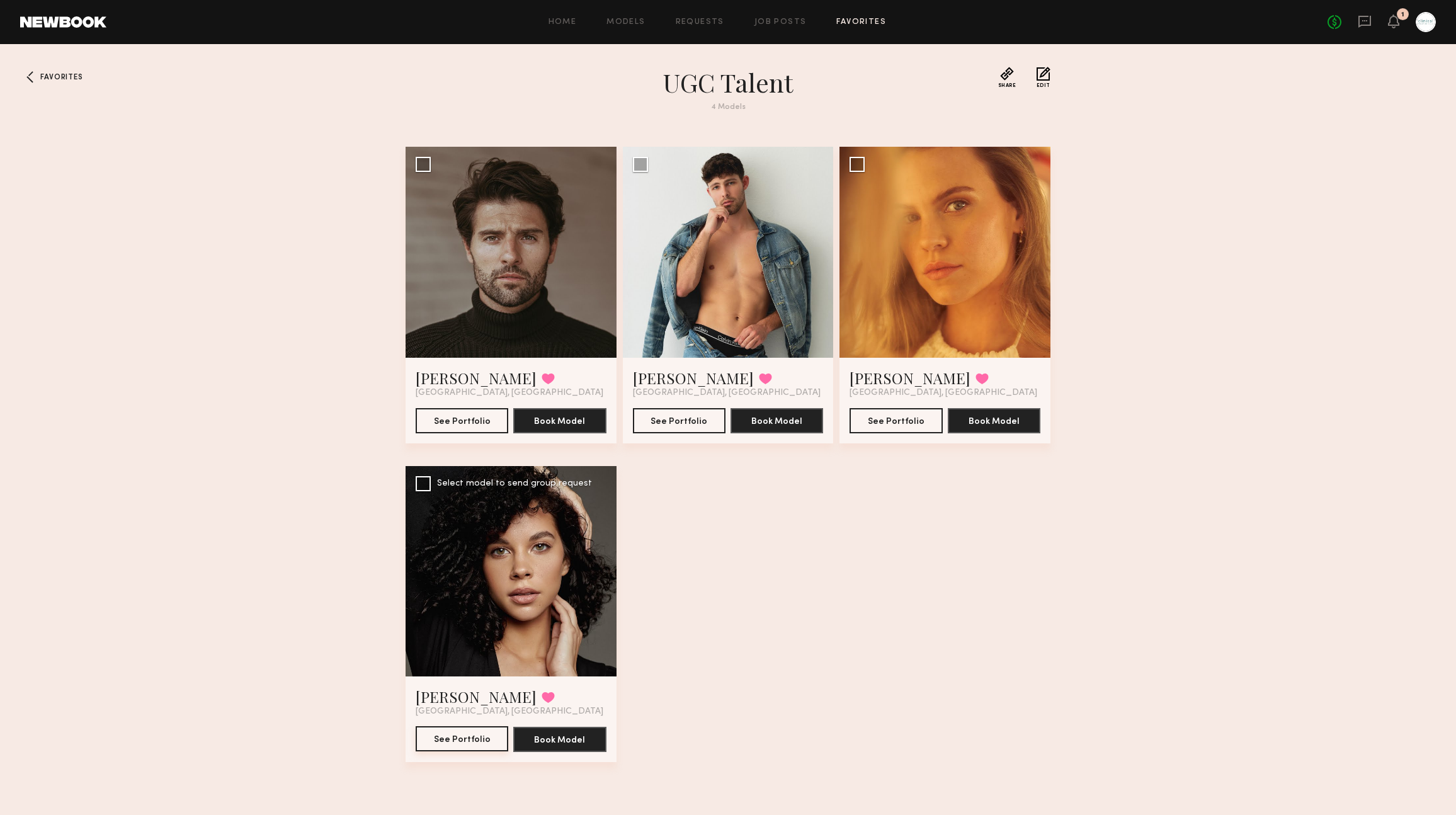
click at [460, 741] on button "See Portfolio" at bounding box center [461, 739] width 92 height 25
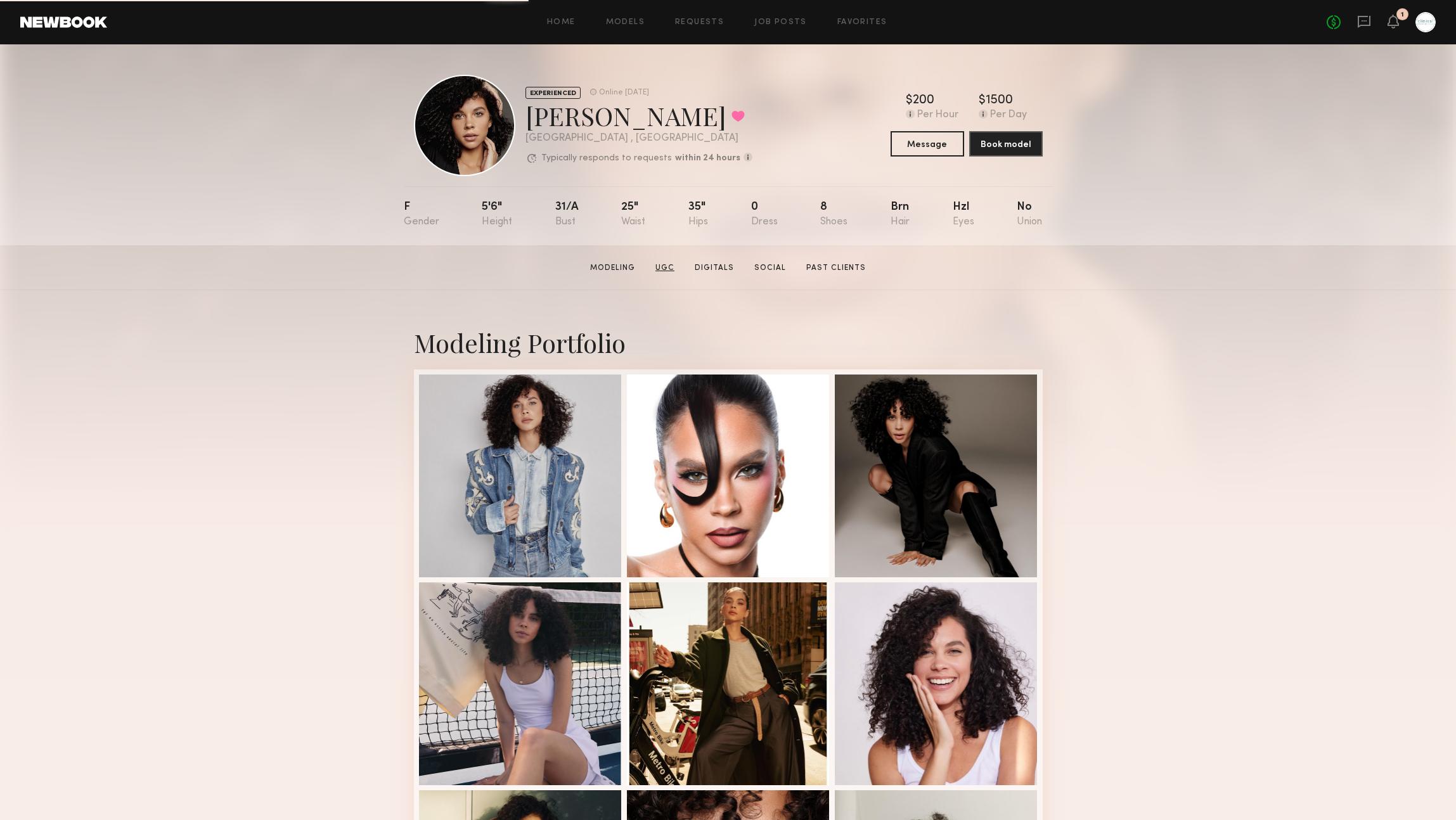
click at [678, 270] on link "UGC" at bounding box center [665, 268] width 29 height 11
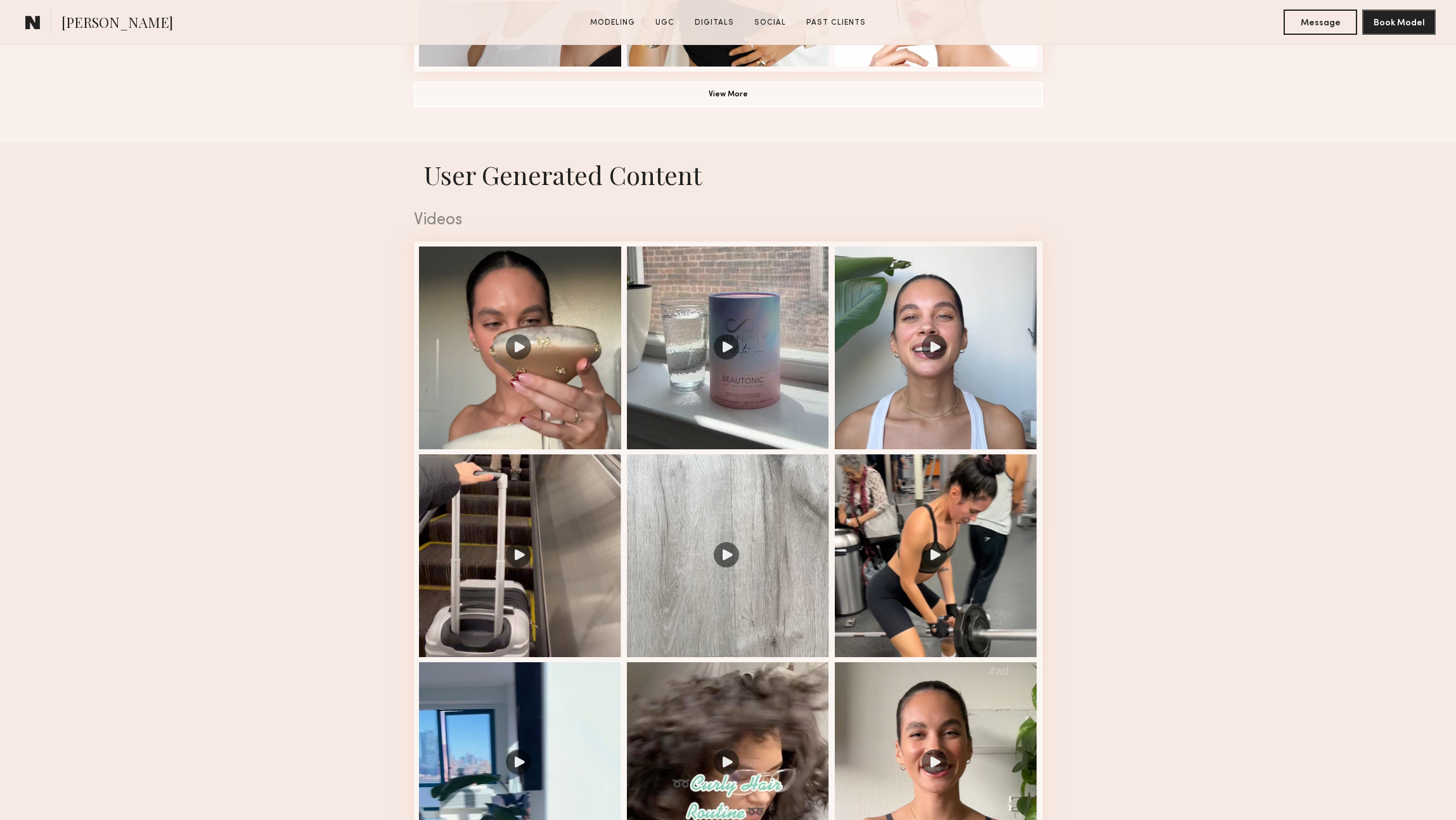
scroll to position [1200, 0]
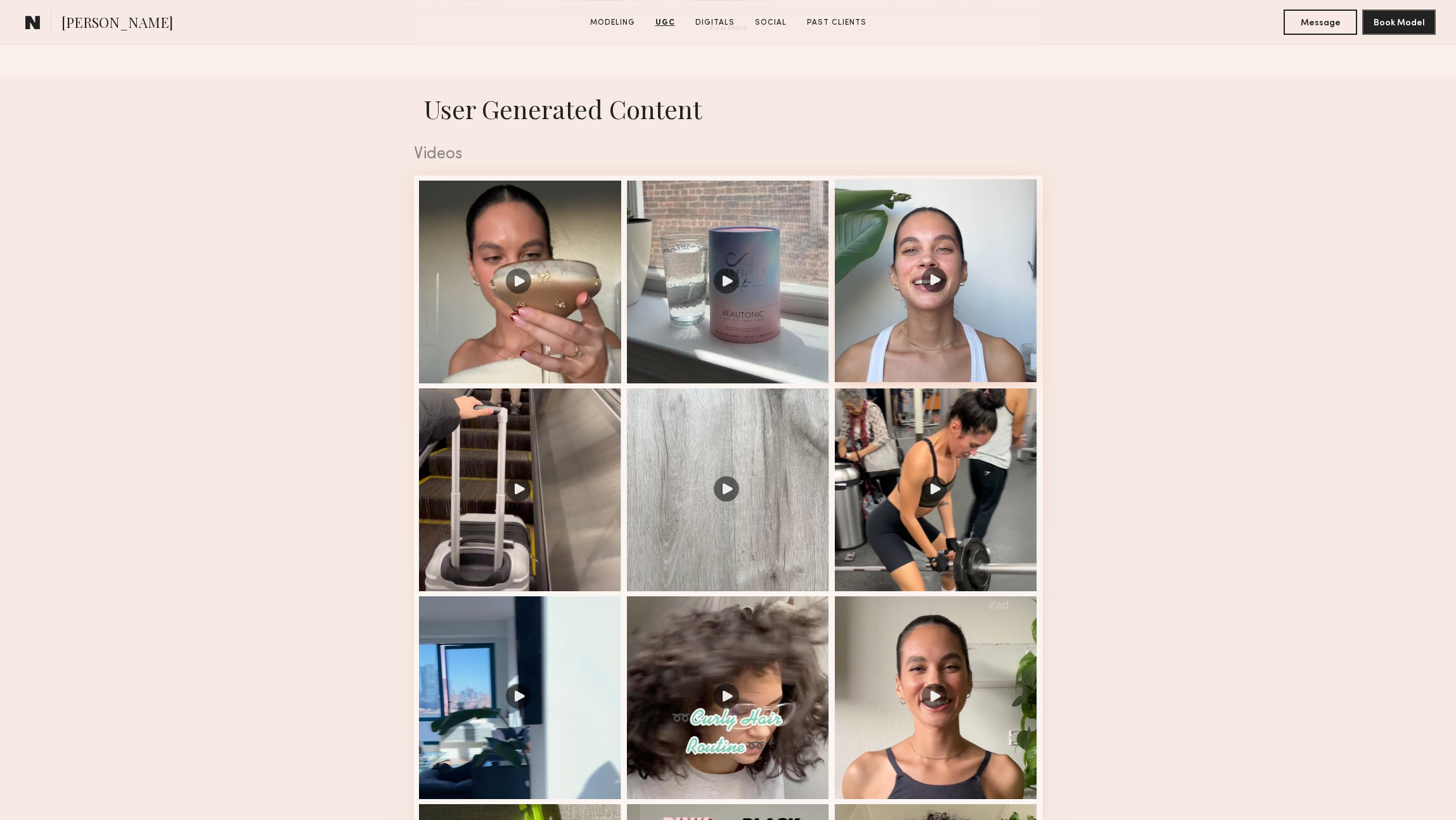
click at [995, 345] on div at bounding box center [935, 280] width 202 height 202
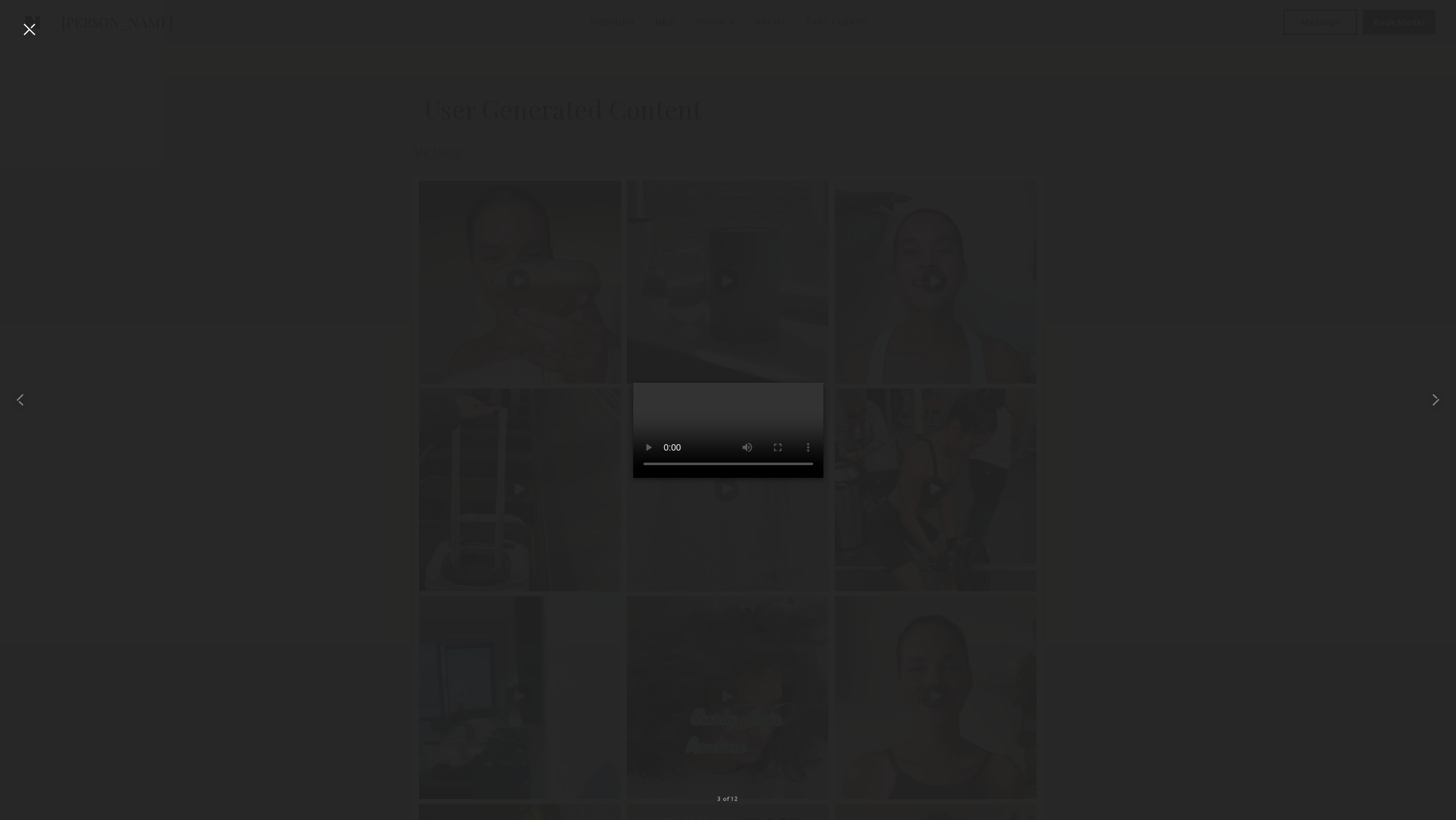
click at [534, 763] on div at bounding box center [728, 399] width 1456 height 759
click at [23, 23] on div at bounding box center [29, 29] width 20 height 20
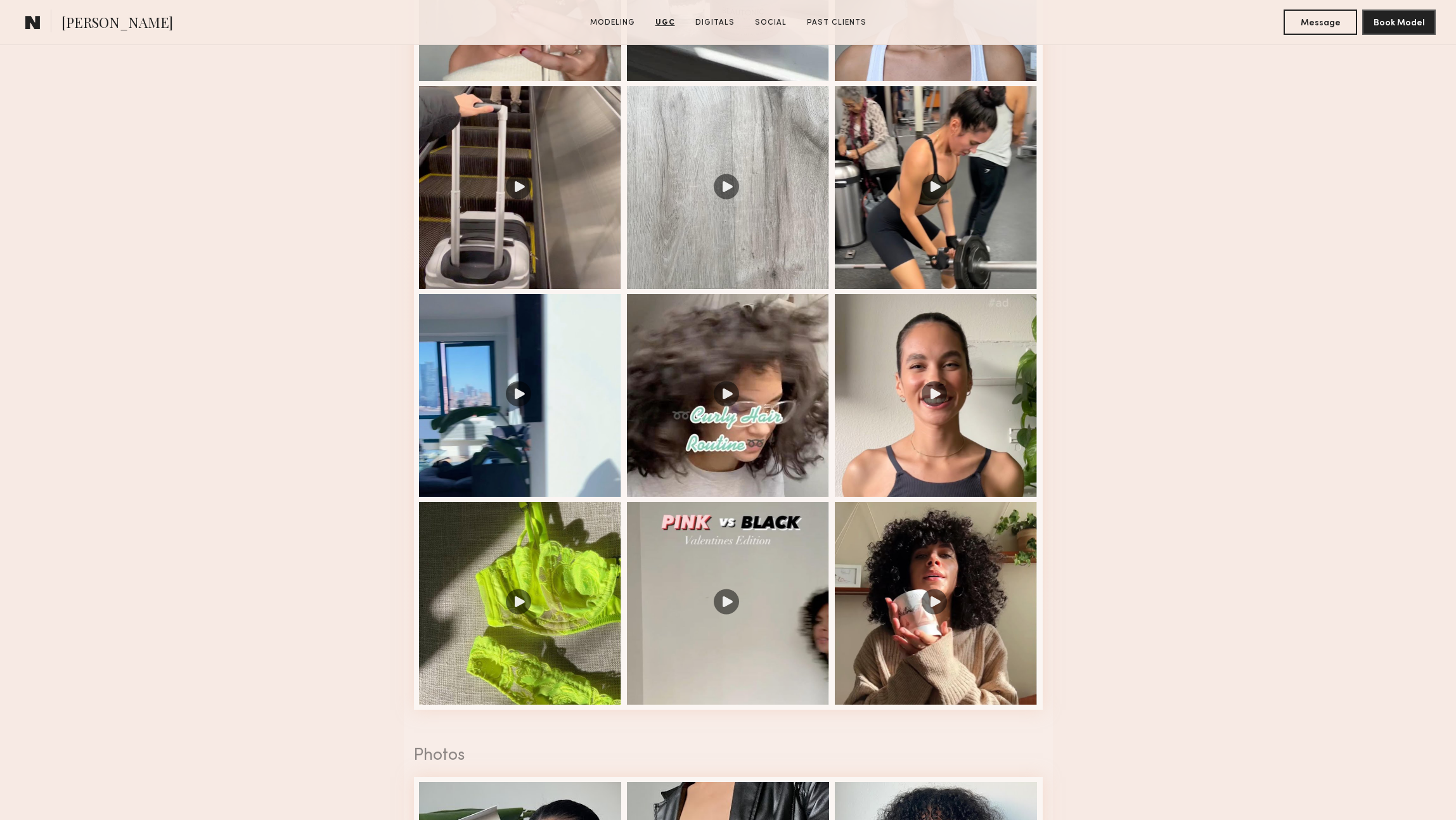
scroll to position [1591, 0]
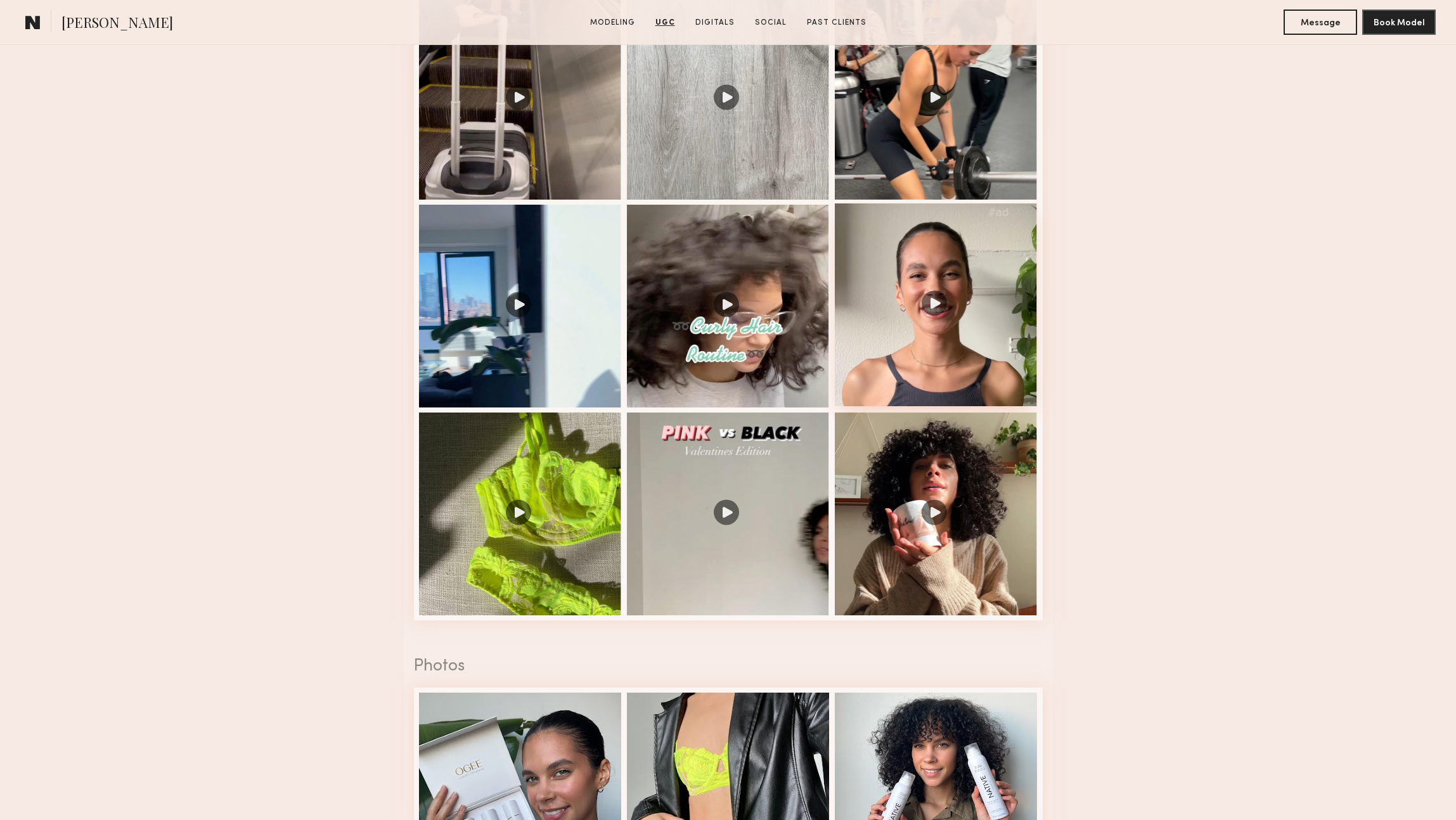
click at [977, 338] on div at bounding box center [935, 304] width 202 height 202
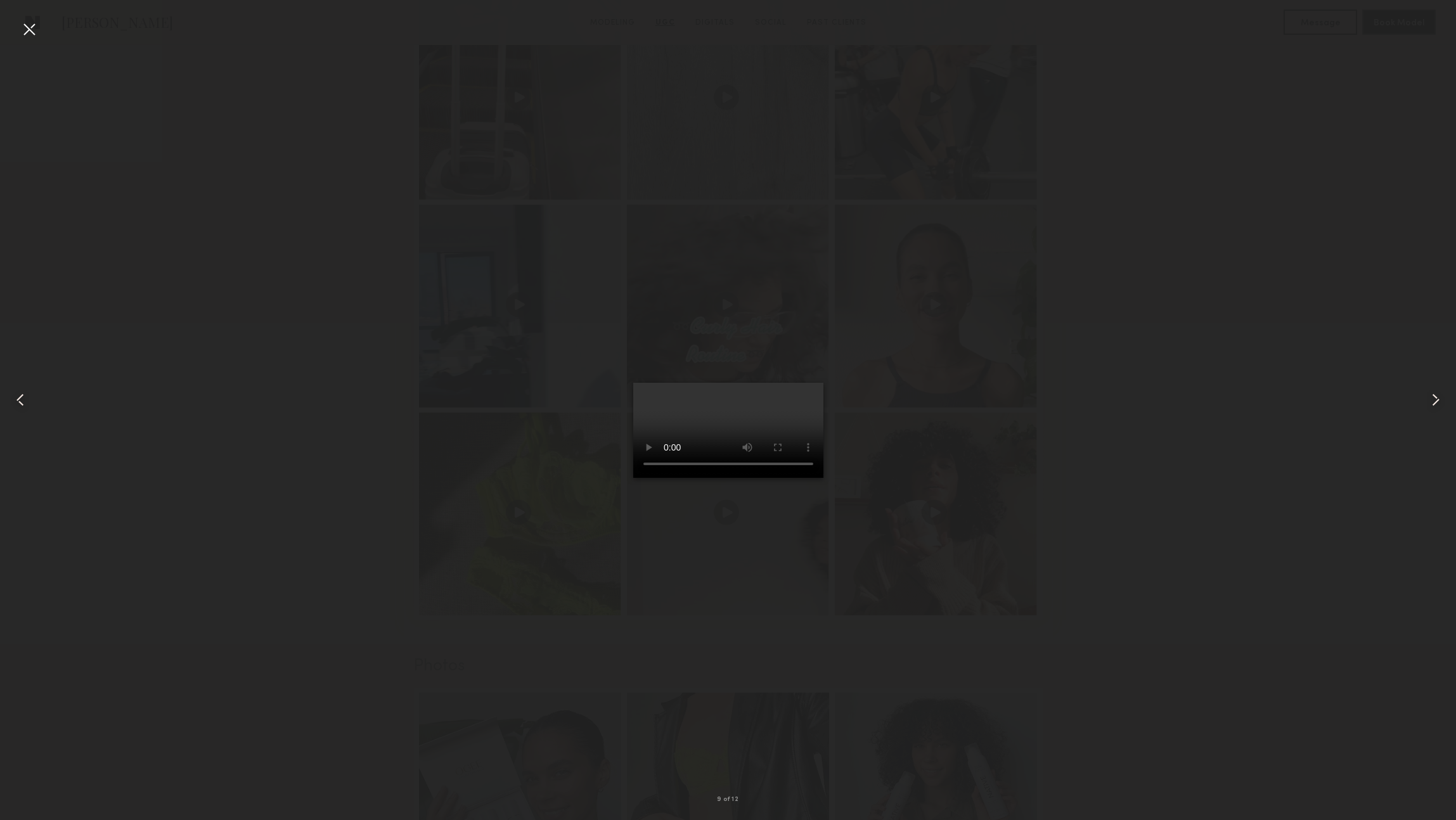
click at [34, 28] on div at bounding box center [29, 29] width 20 height 20
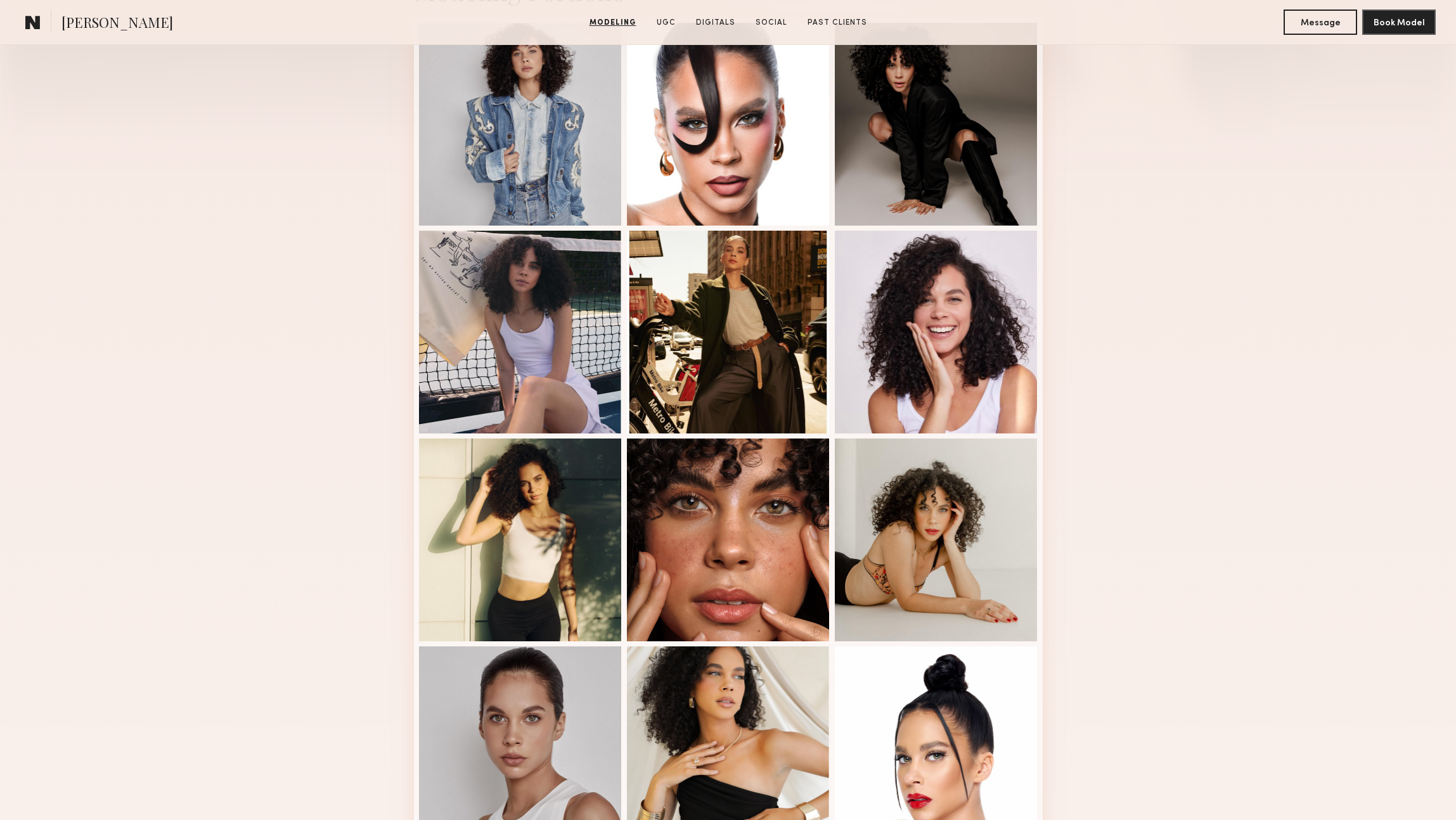
scroll to position [0, 0]
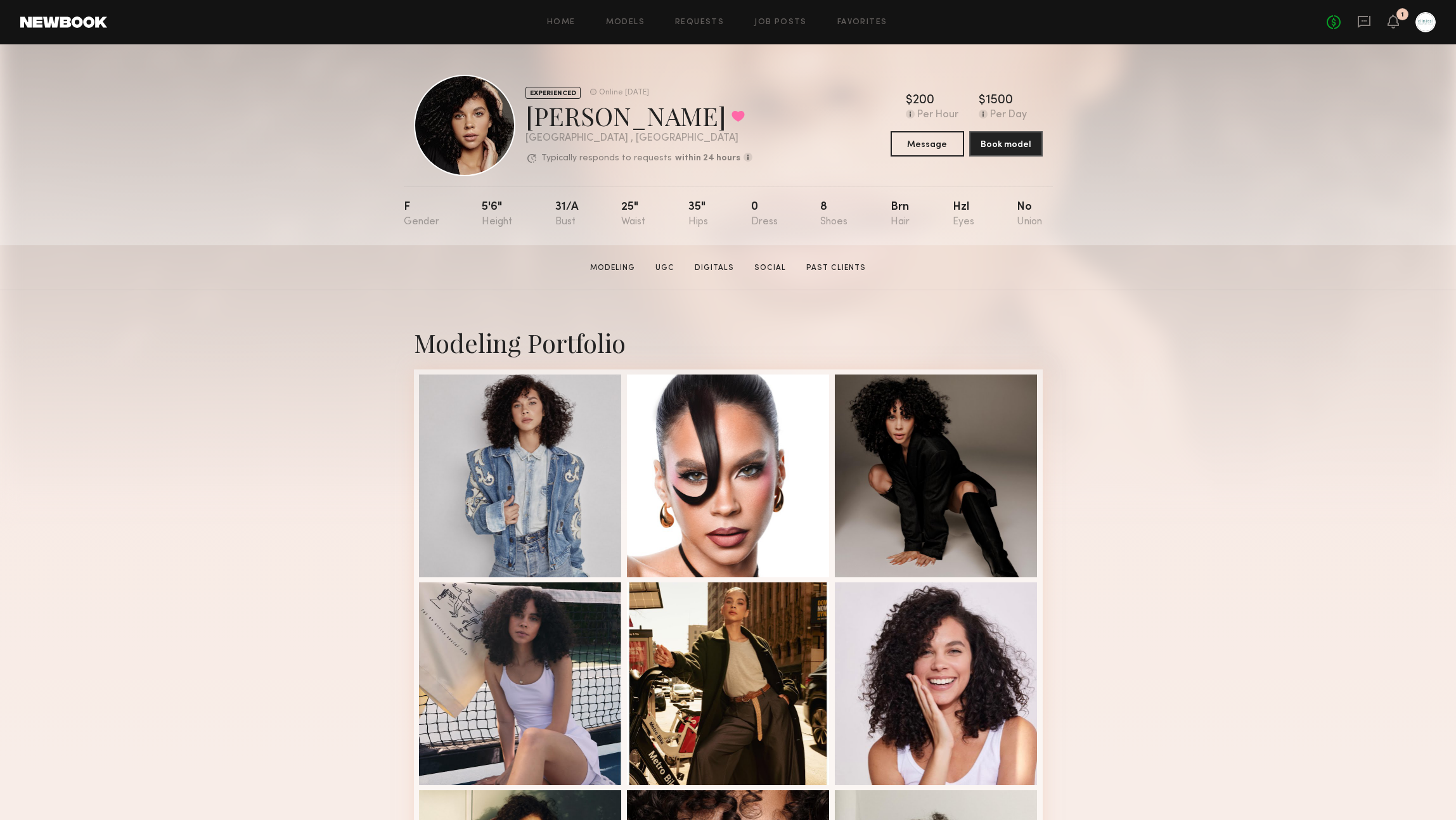
click at [1223, 603] on div "Modeling Portfolio View More" at bounding box center [728, 783] width 1456 height 986
